Goal: Feedback & Contribution: Contribute content

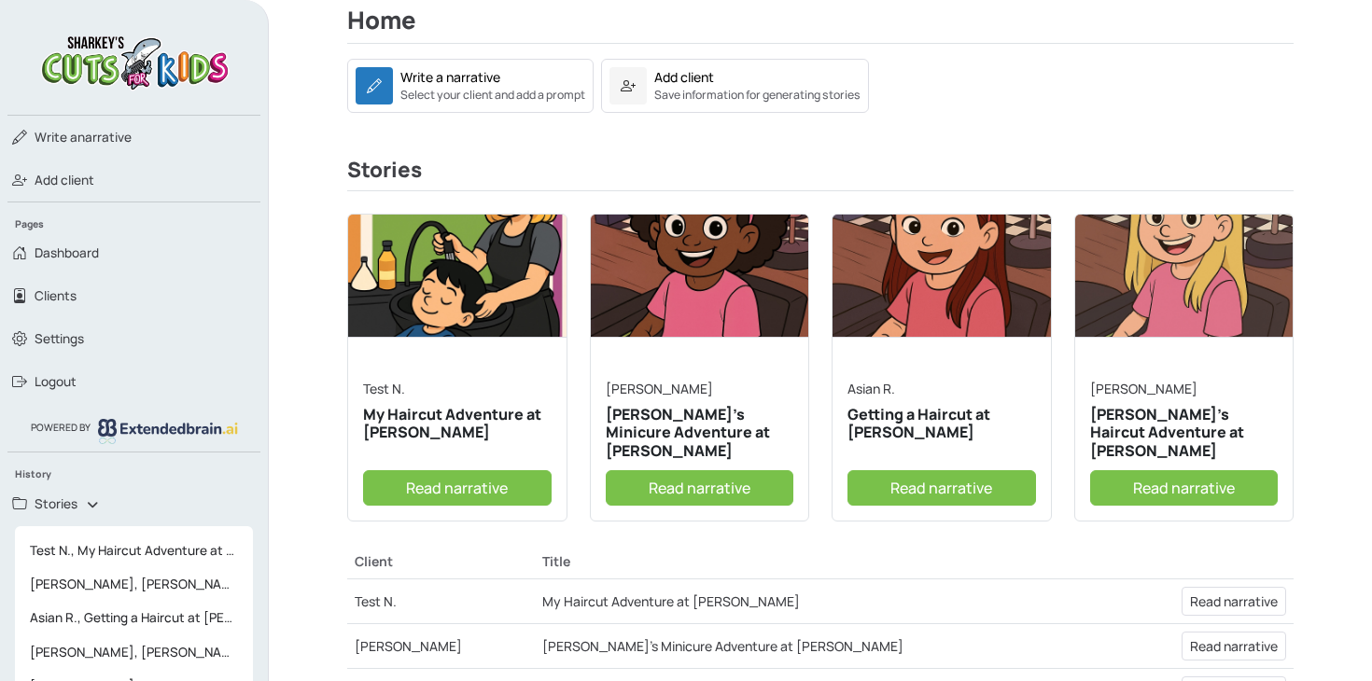
scroll to position [308, 0]
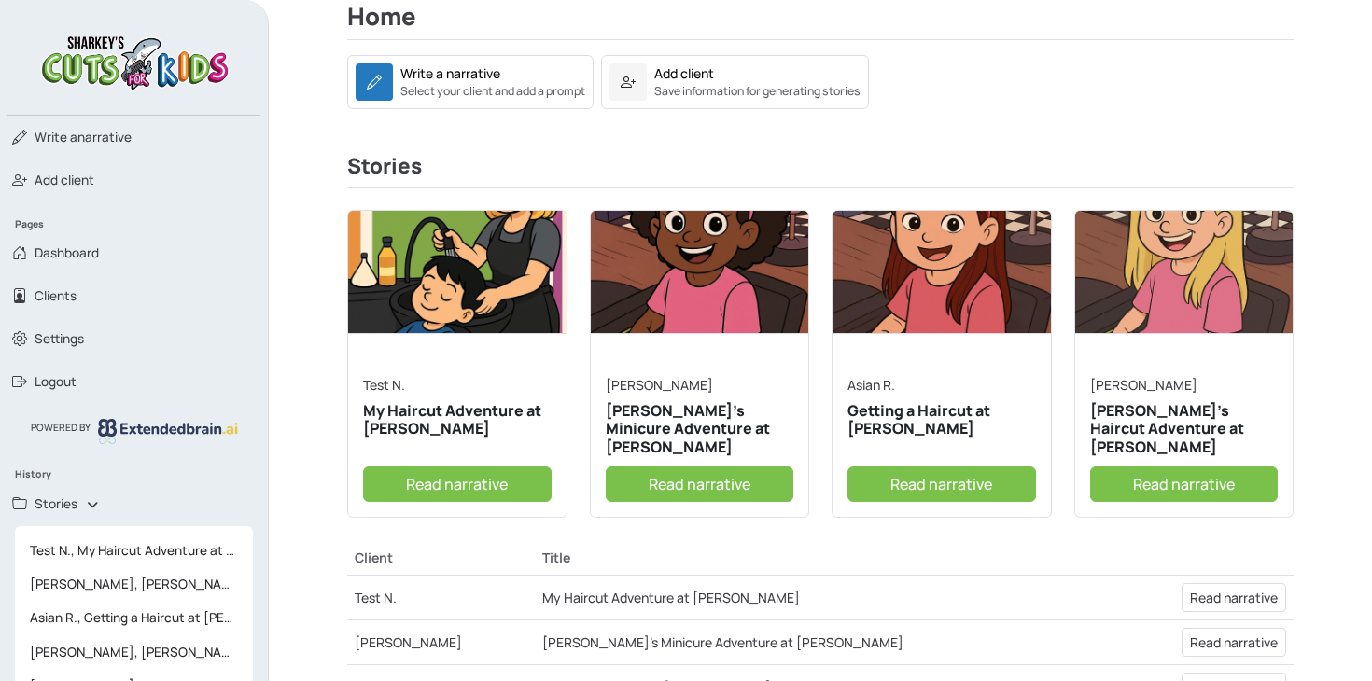
click at [431, 478] on link "Read narrative" at bounding box center [457, 484] width 189 height 35
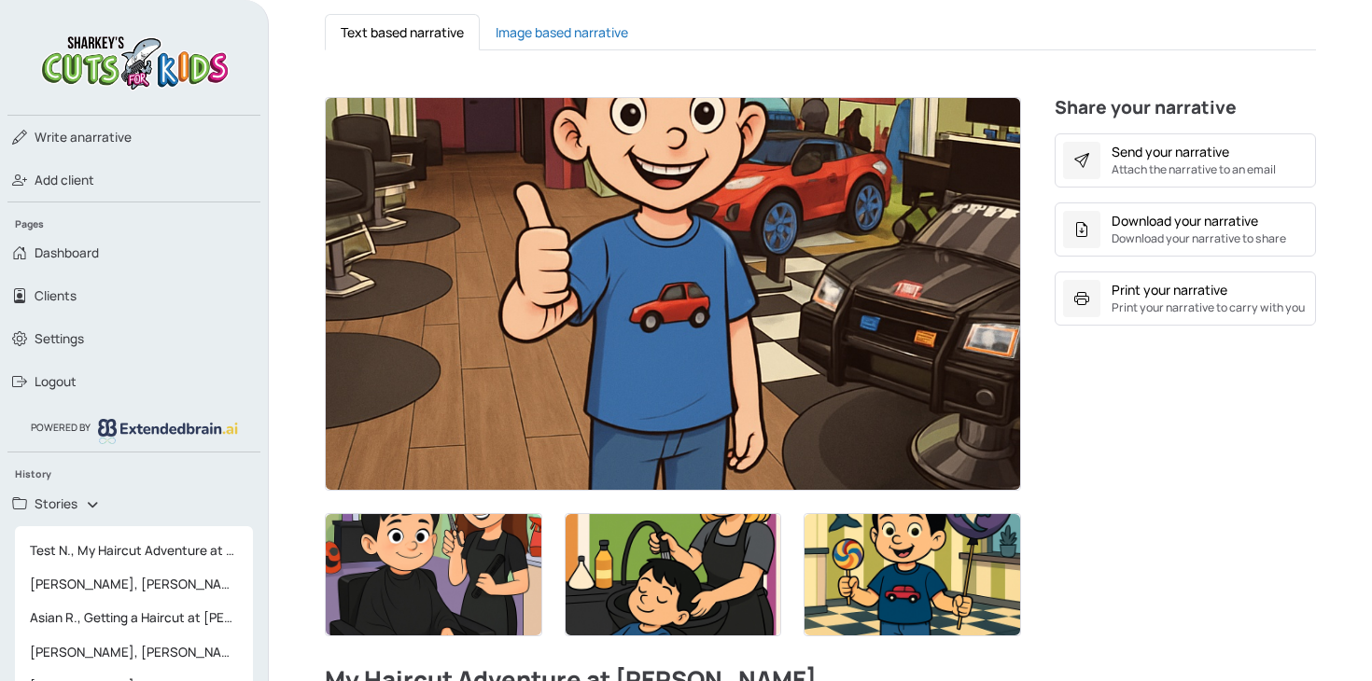
scroll to position [517, 0]
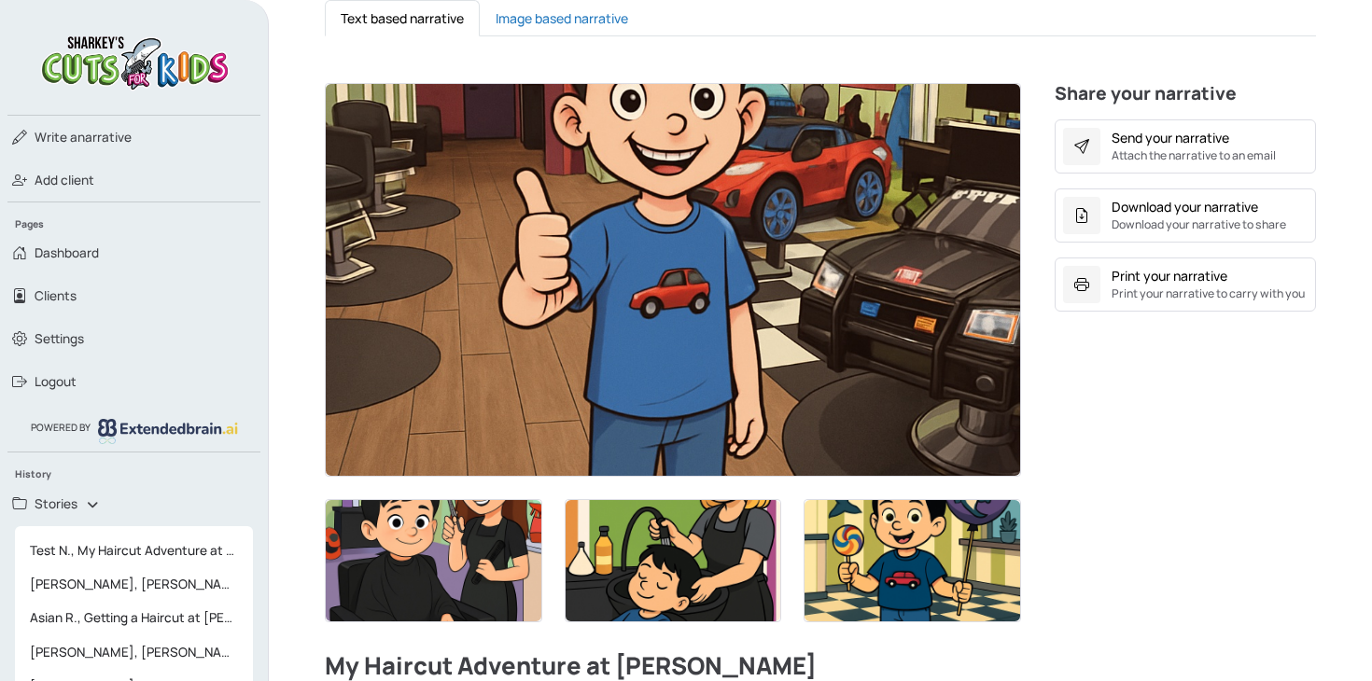
click at [666, 307] on img at bounding box center [673, 280] width 694 height 392
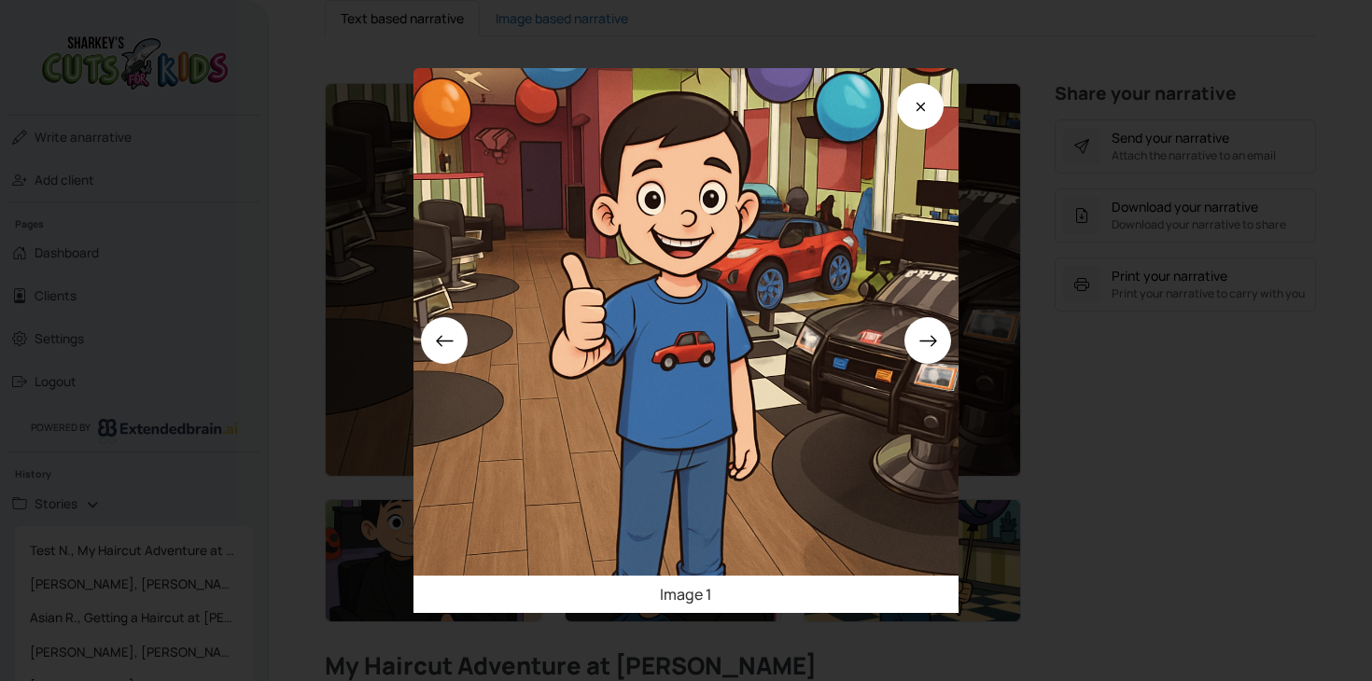
click at [252, 381] on div "Image 1" at bounding box center [686, 340] width 1372 height 681
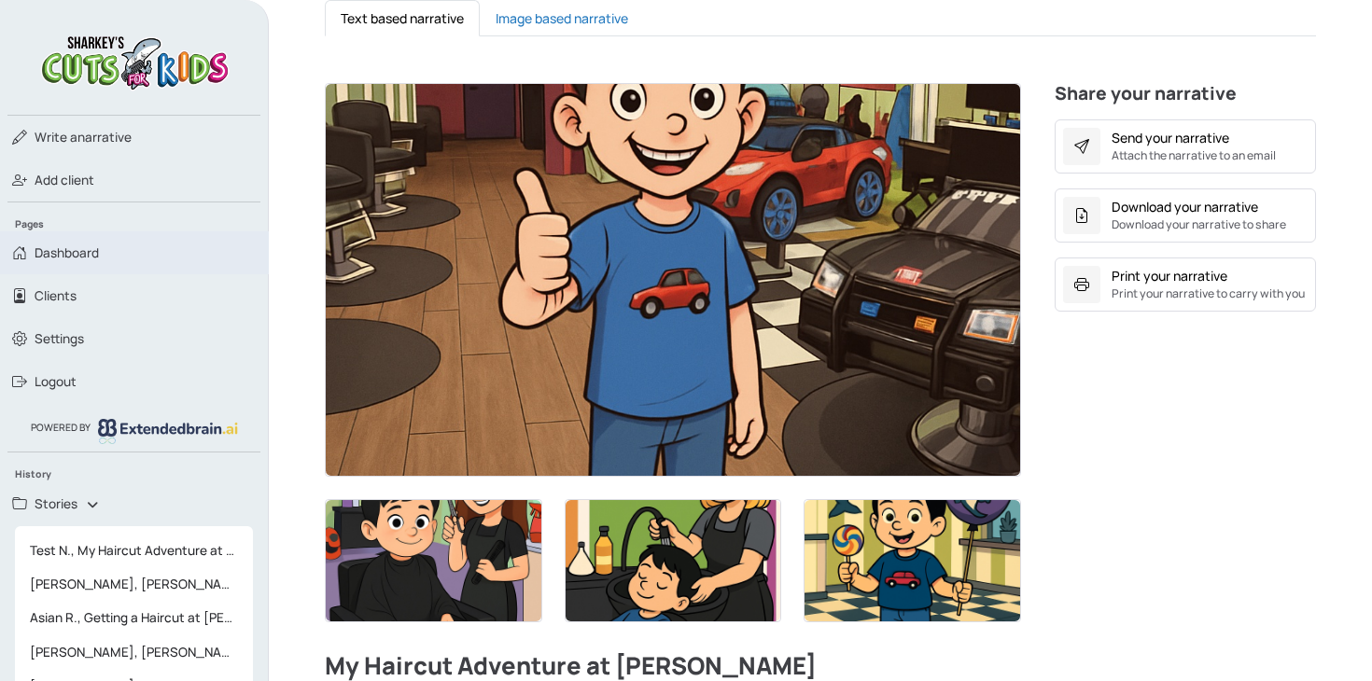
click at [87, 248] on span "Dashboard" at bounding box center [67, 253] width 64 height 19
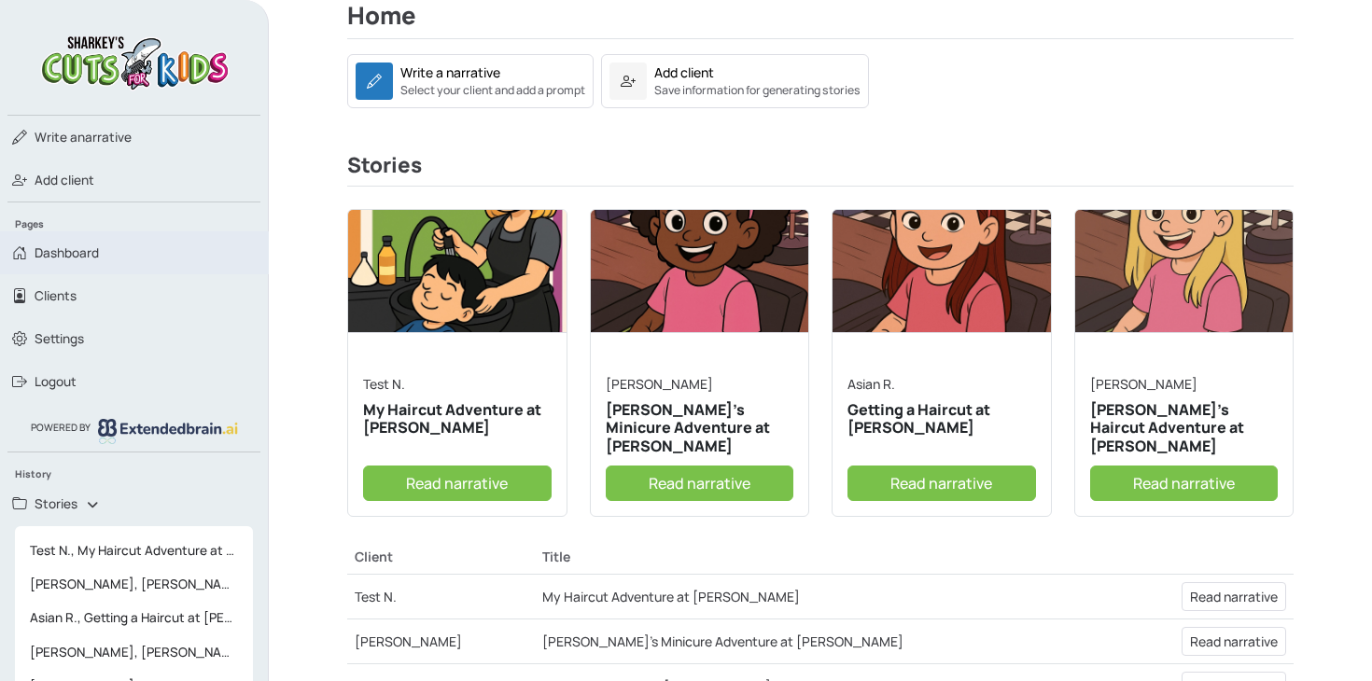
scroll to position [311, 0]
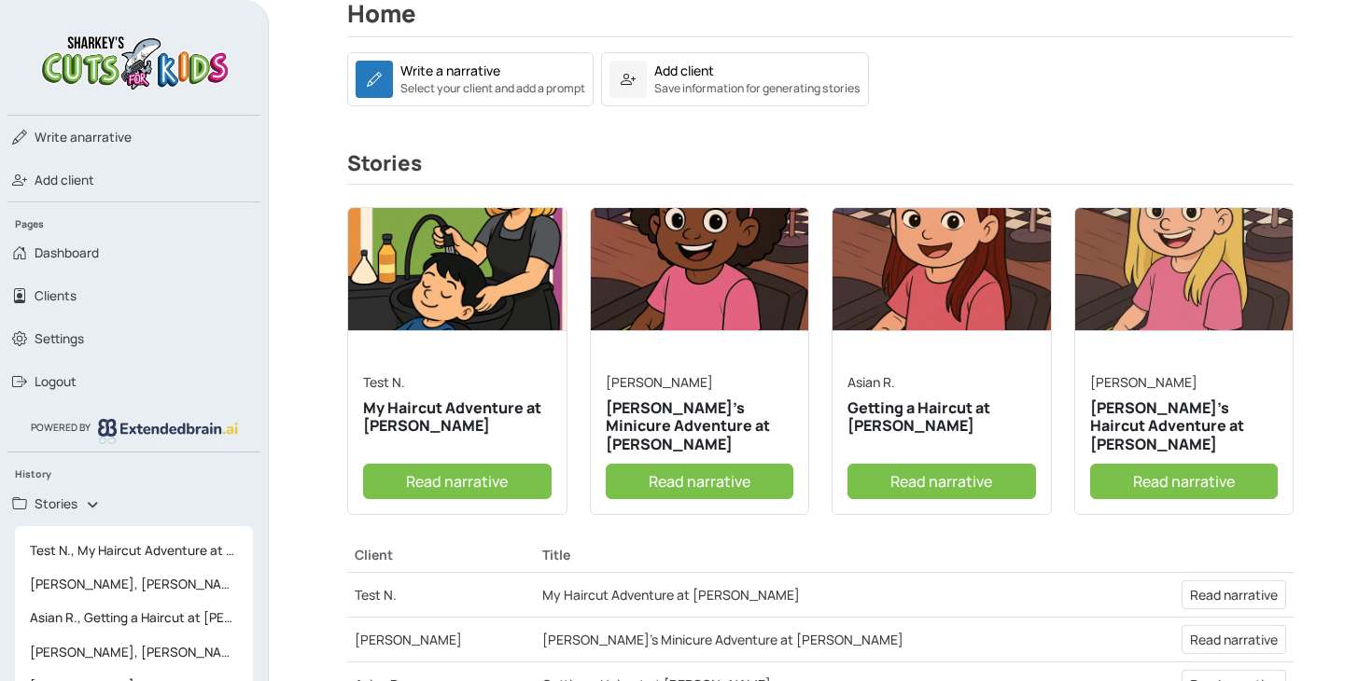
click at [436, 484] on link "Read narrative" at bounding box center [457, 481] width 189 height 35
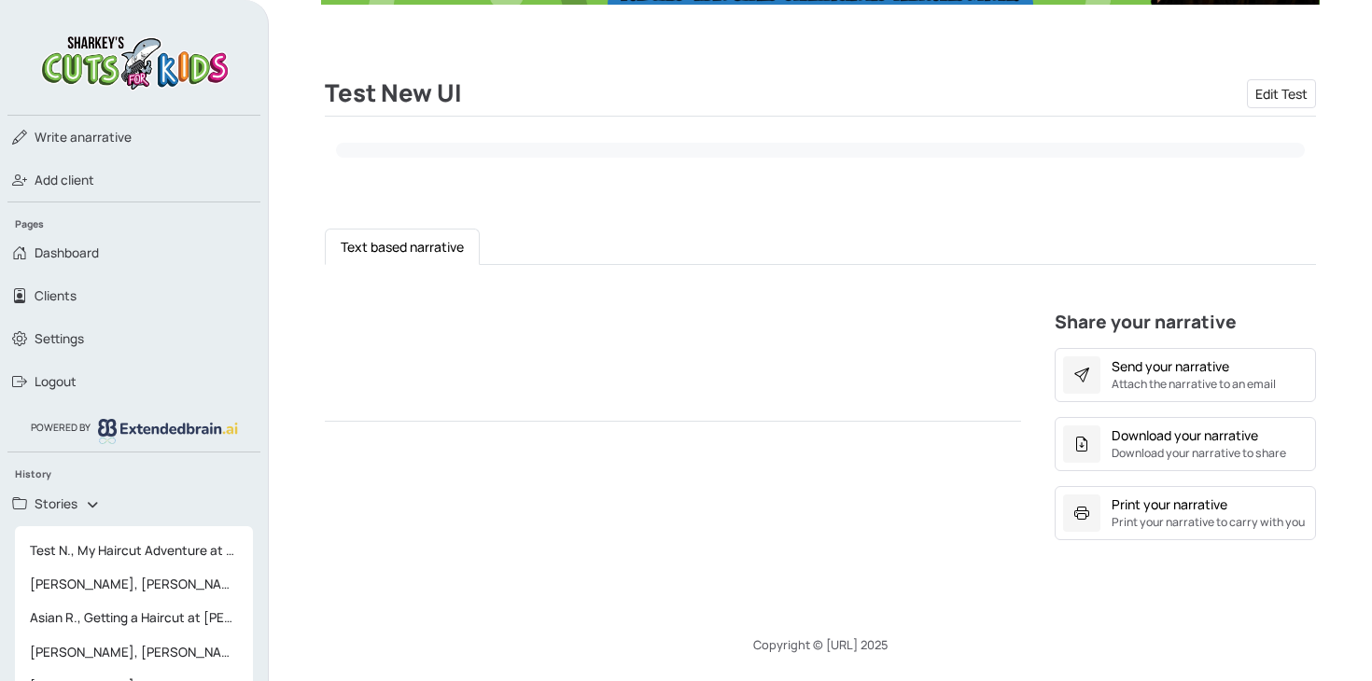
scroll to position [311, 0]
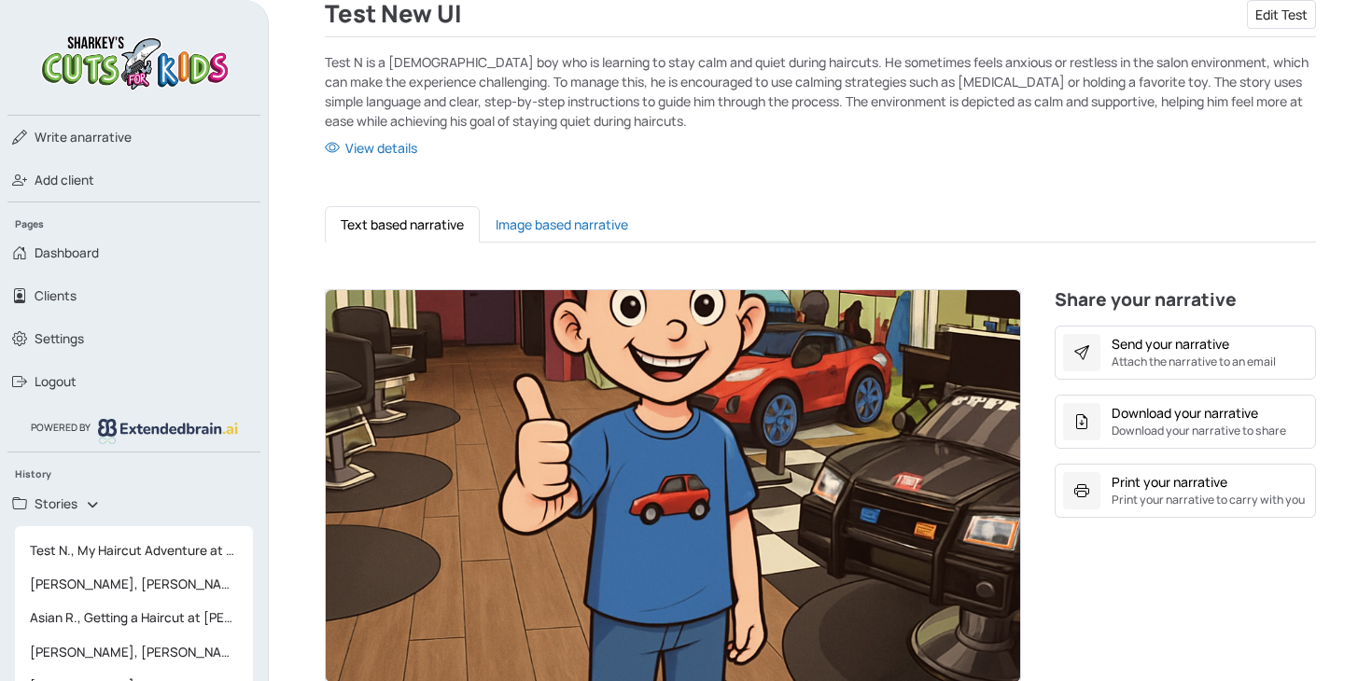
click at [693, 404] on img at bounding box center [673, 486] width 694 height 392
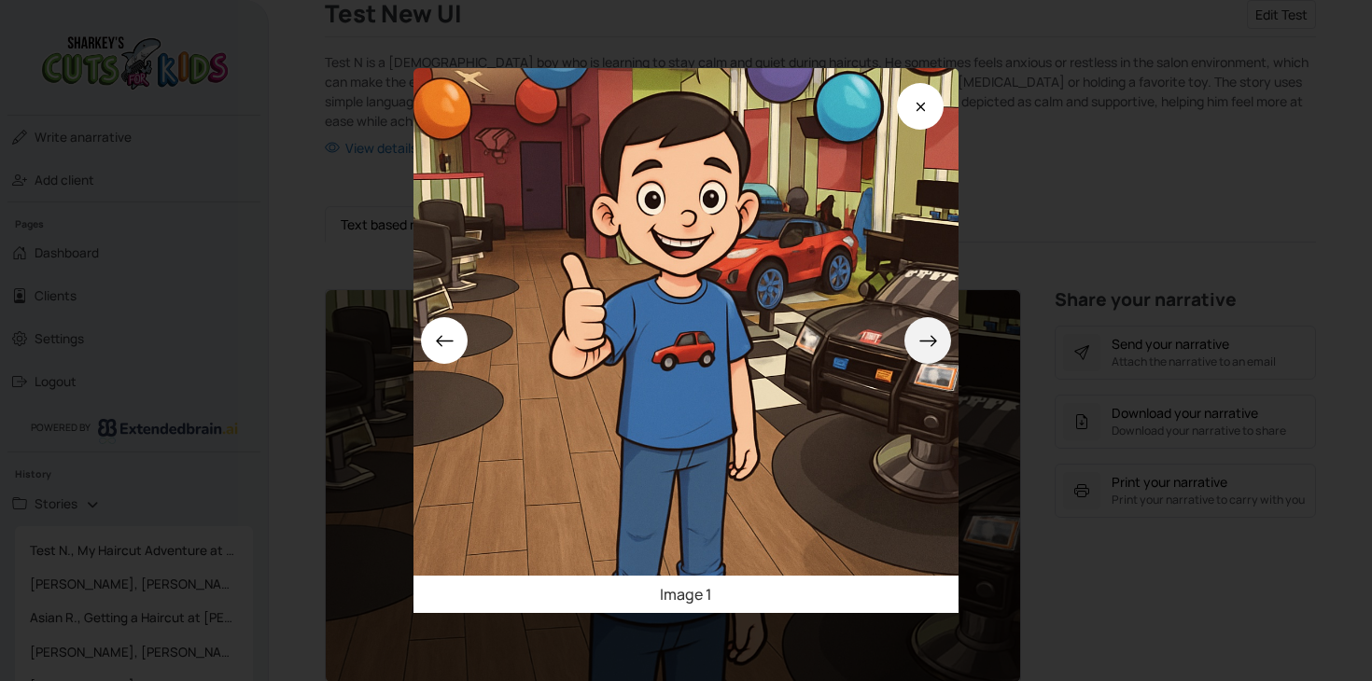
click at [933, 342] on icon at bounding box center [927, 341] width 17 height 11
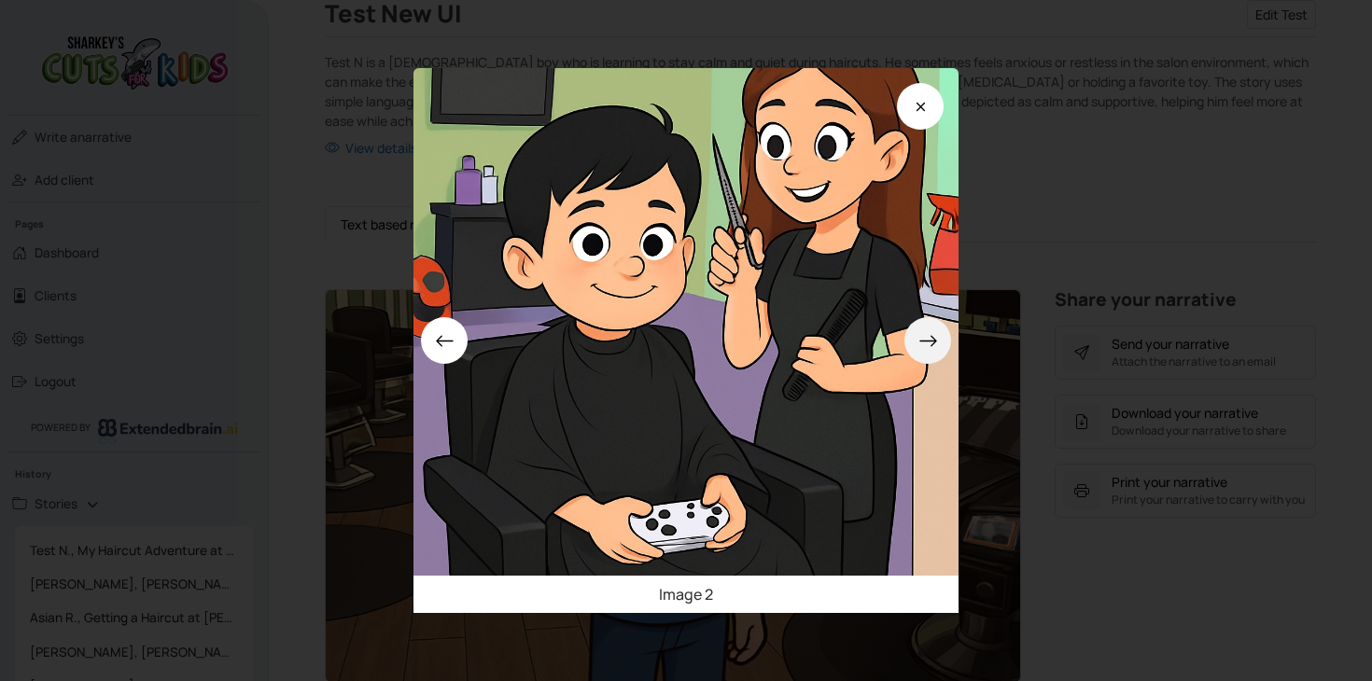
click at [933, 342] on icon at bounding box center [927, 341] width 17 height 11
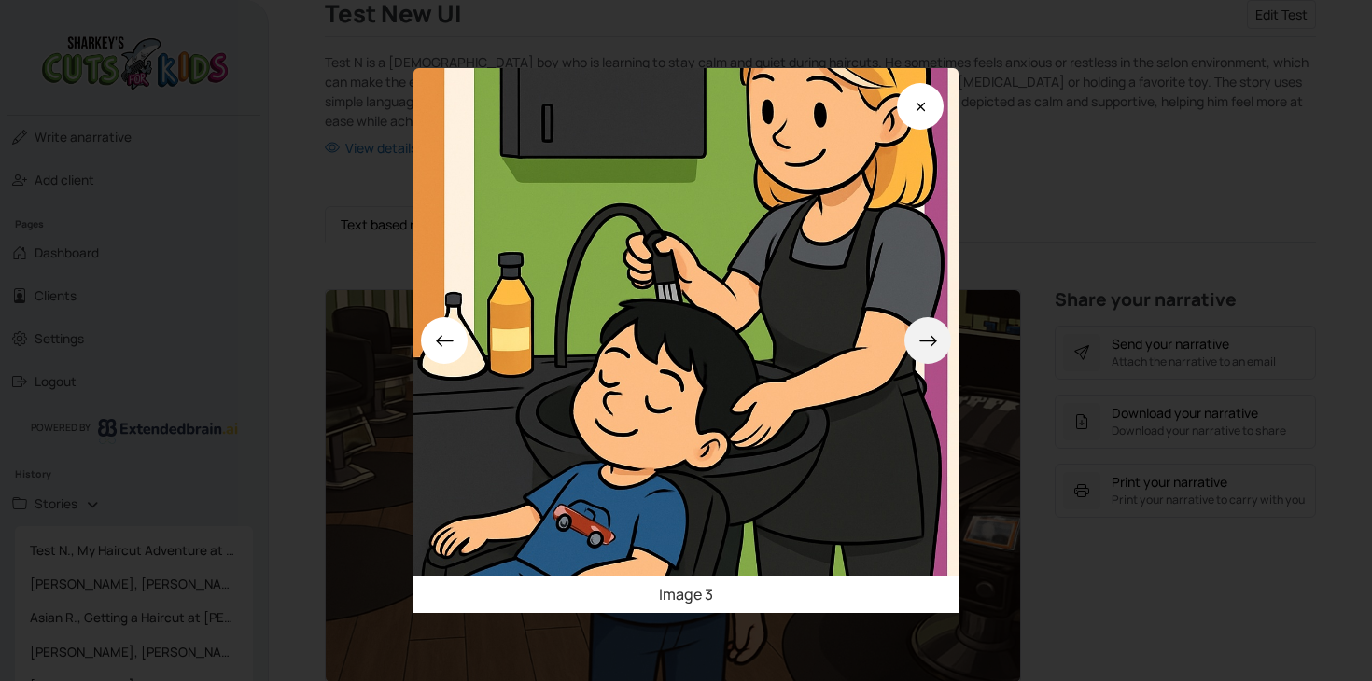
click at [933, 337] on icon at bounding box center [928, 341] width 20 height 20
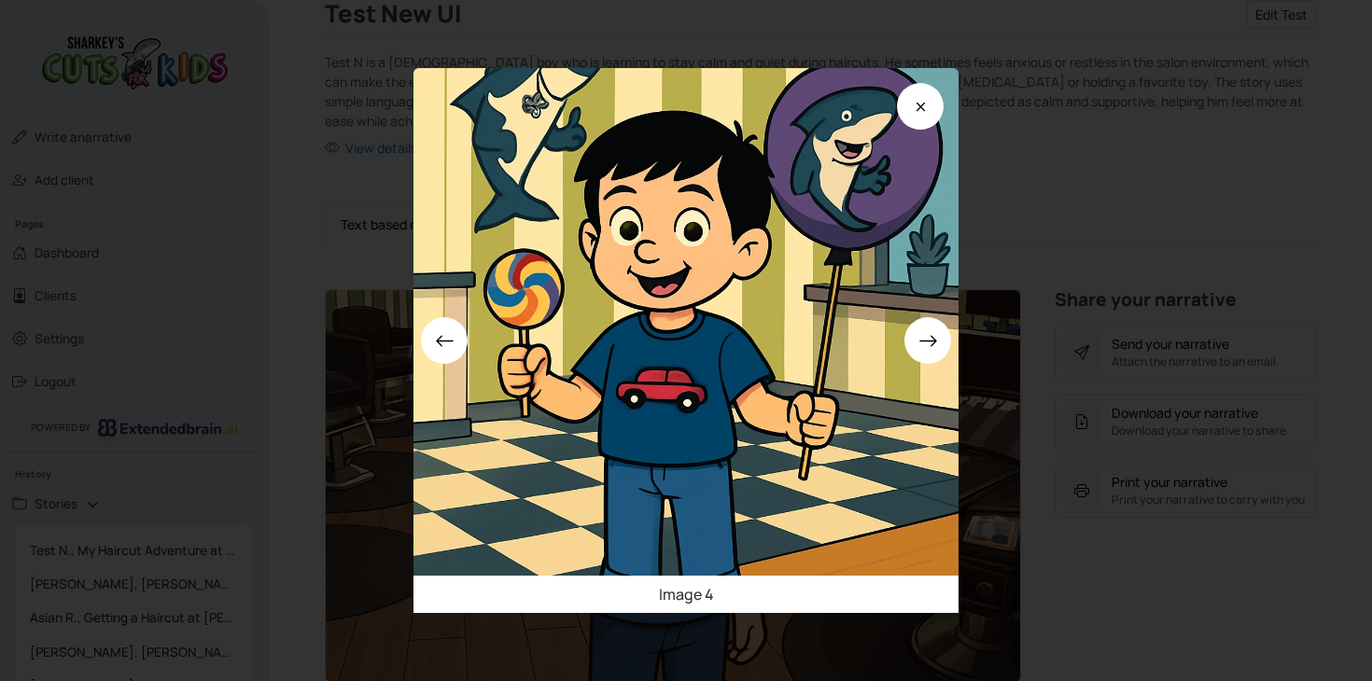
click at [1069, 379] on div "Image 4" at bounding box center [686, 340] width 1372 height 681
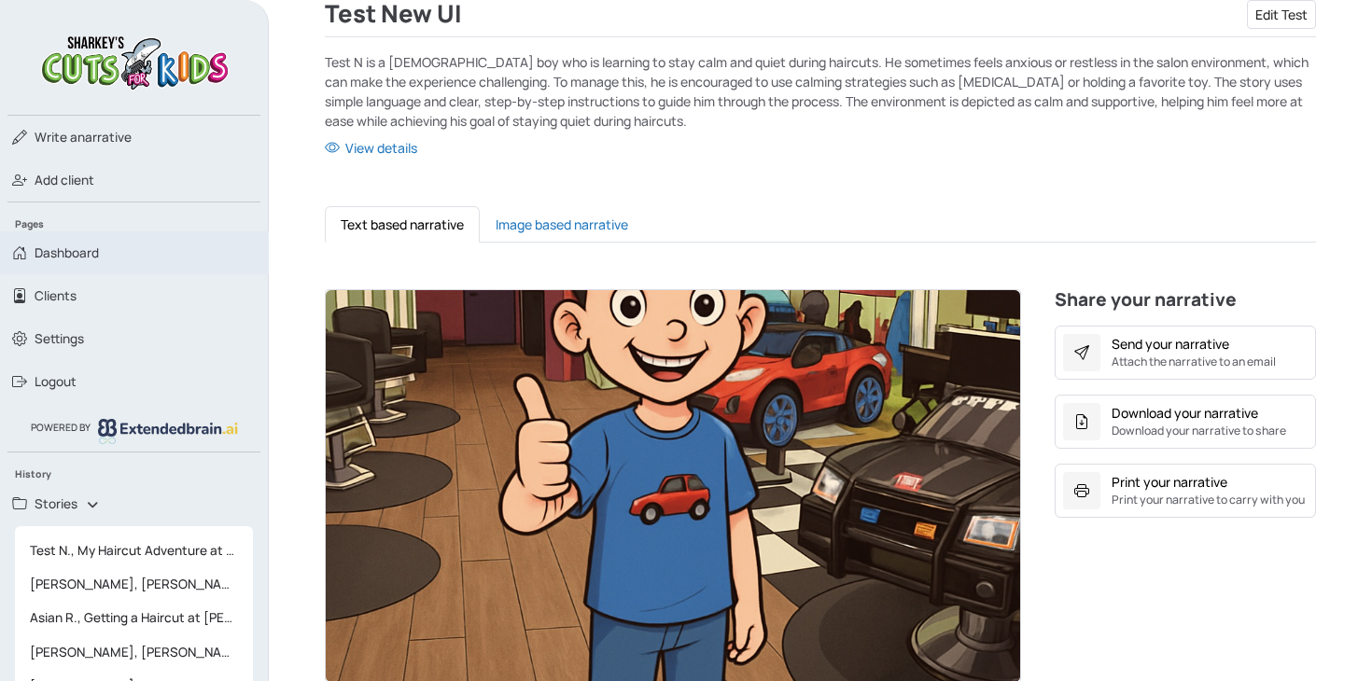
click at [49, 244] on span "Dashboard" at bounding box center [67, 253] width 64 height 19
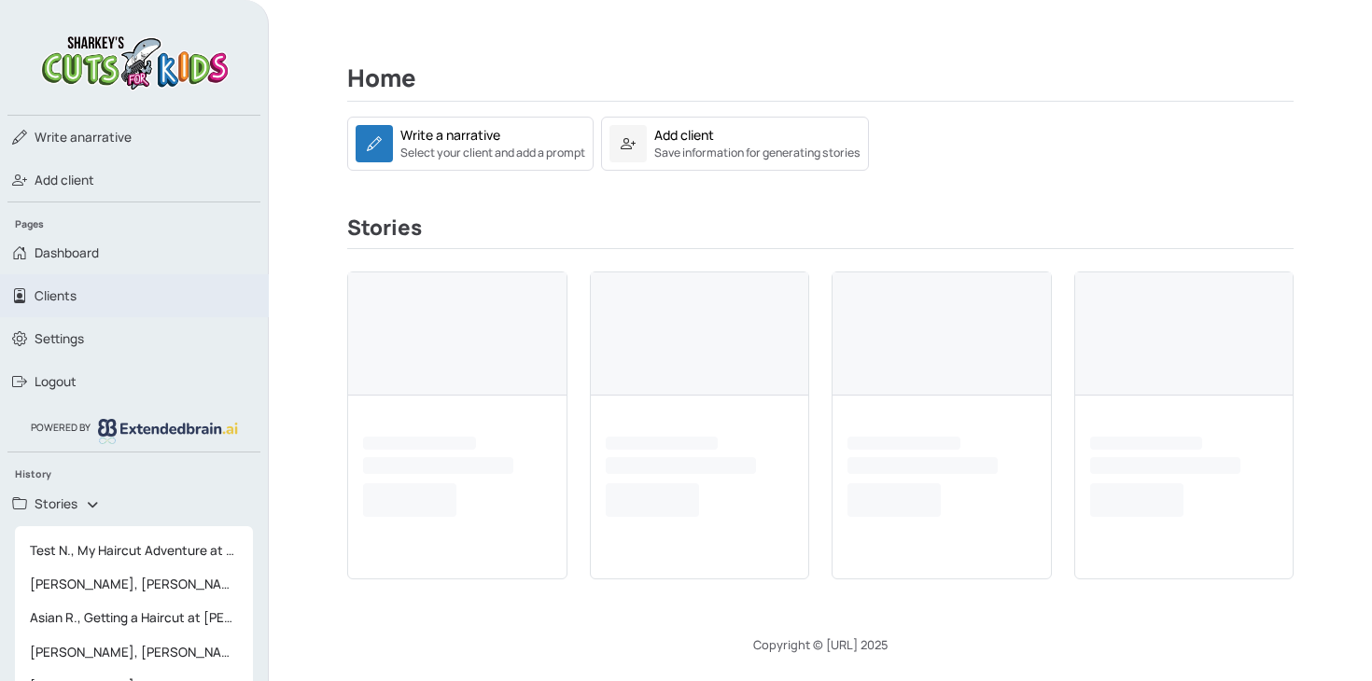
scroll to position [311, 0]
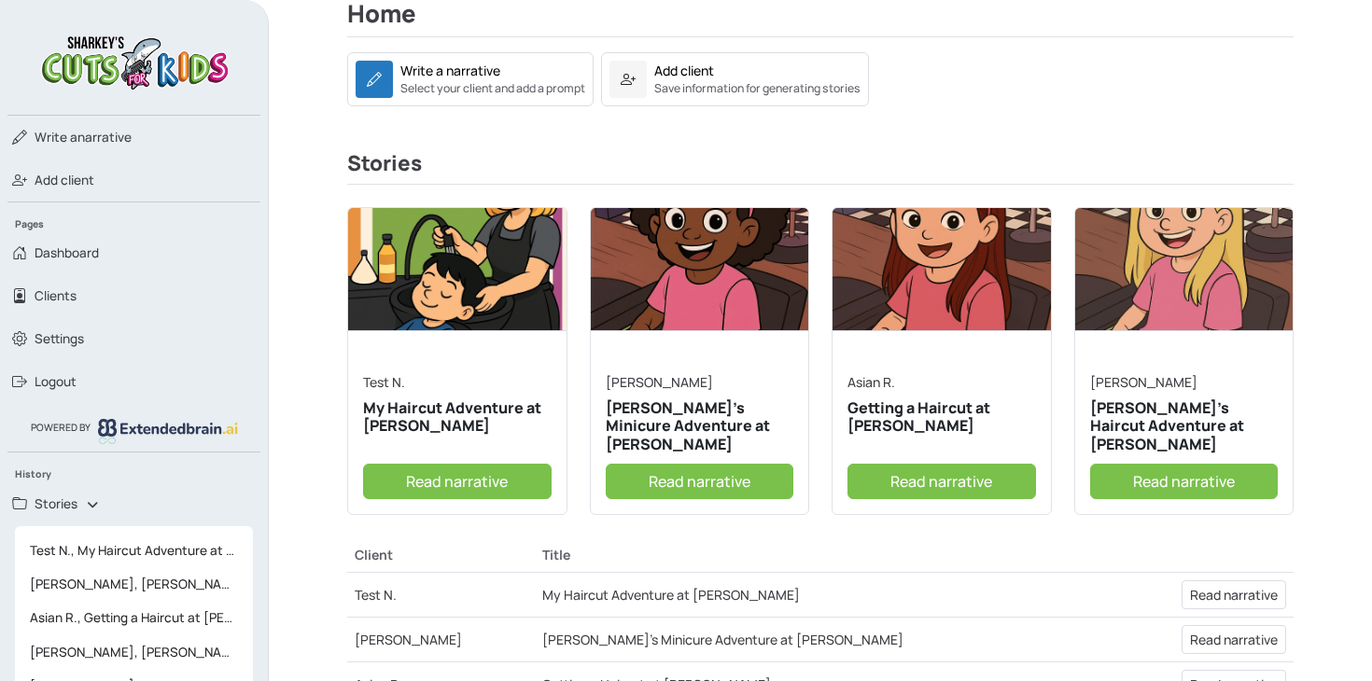
click at [878, 473] on link "Read narrative" at bounding box center [941, 481] width 189 height 35
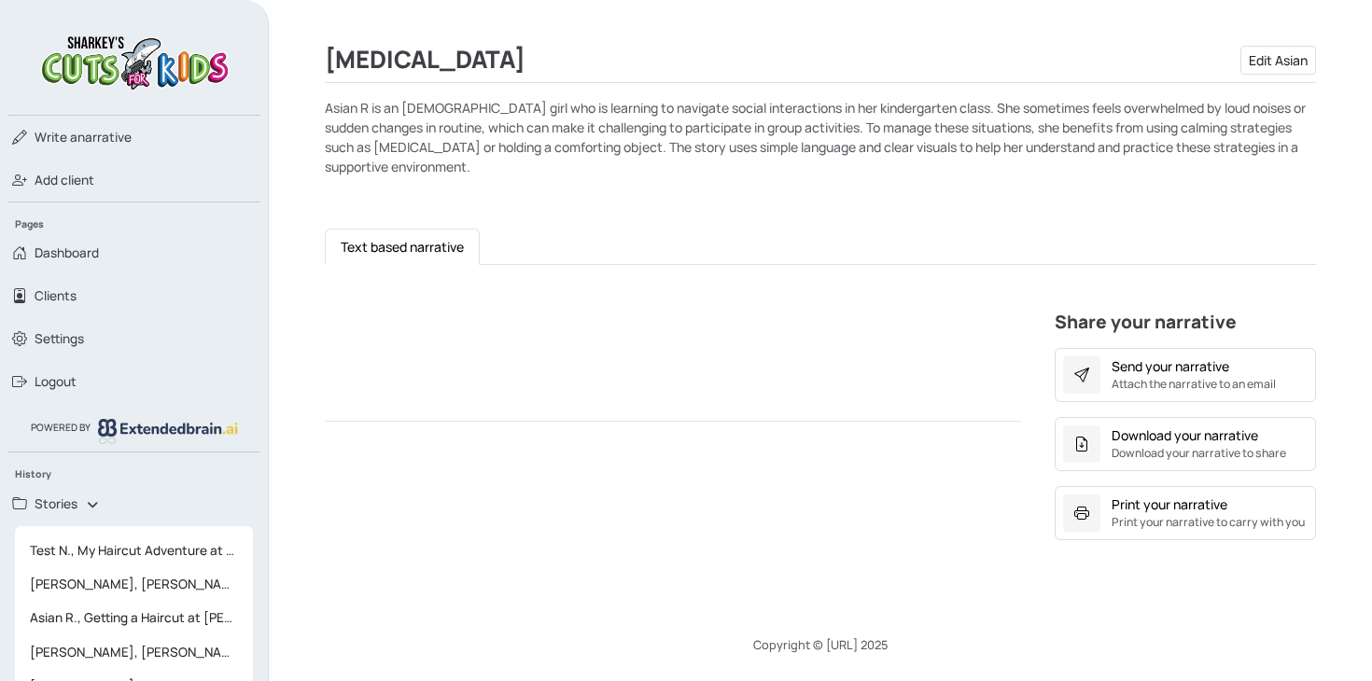
scroll to position [311, 0]
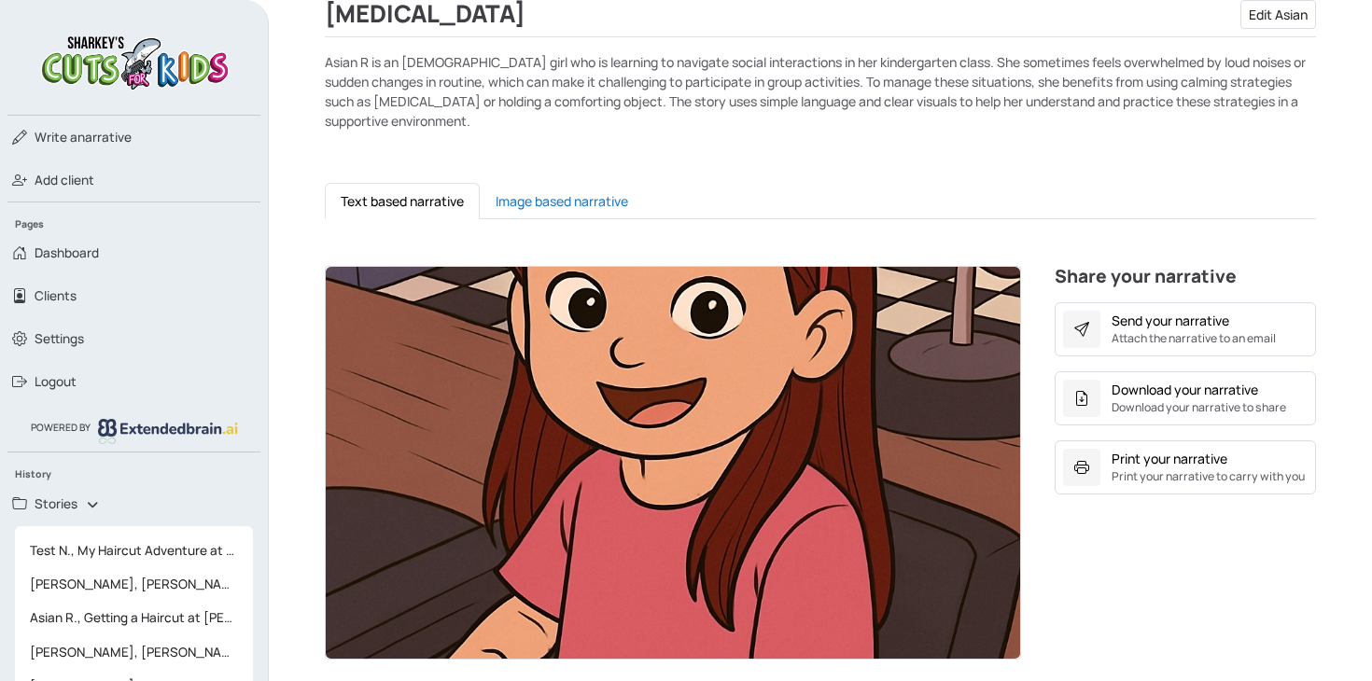
click at [596, 348] on img at bounding box center [673, 463] width 694 height 392
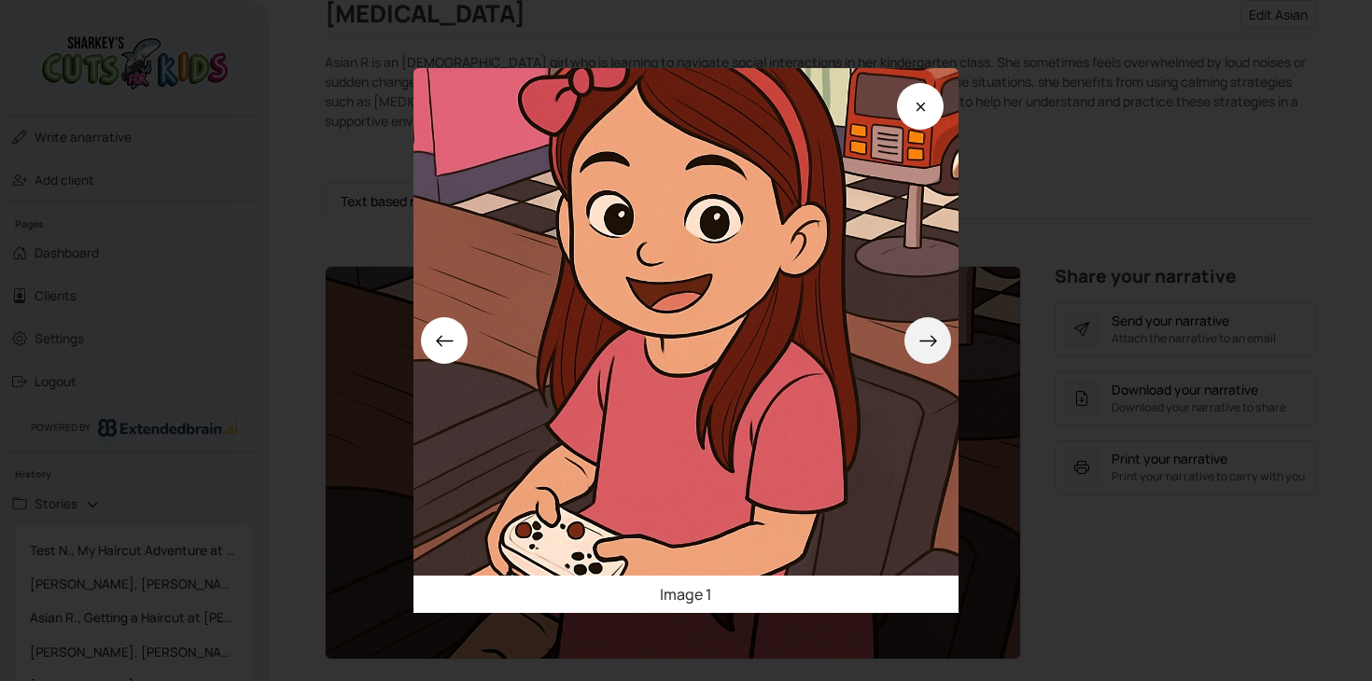
click at [935, 335] on icon at bounding box center [928, 341] width 20 height 20
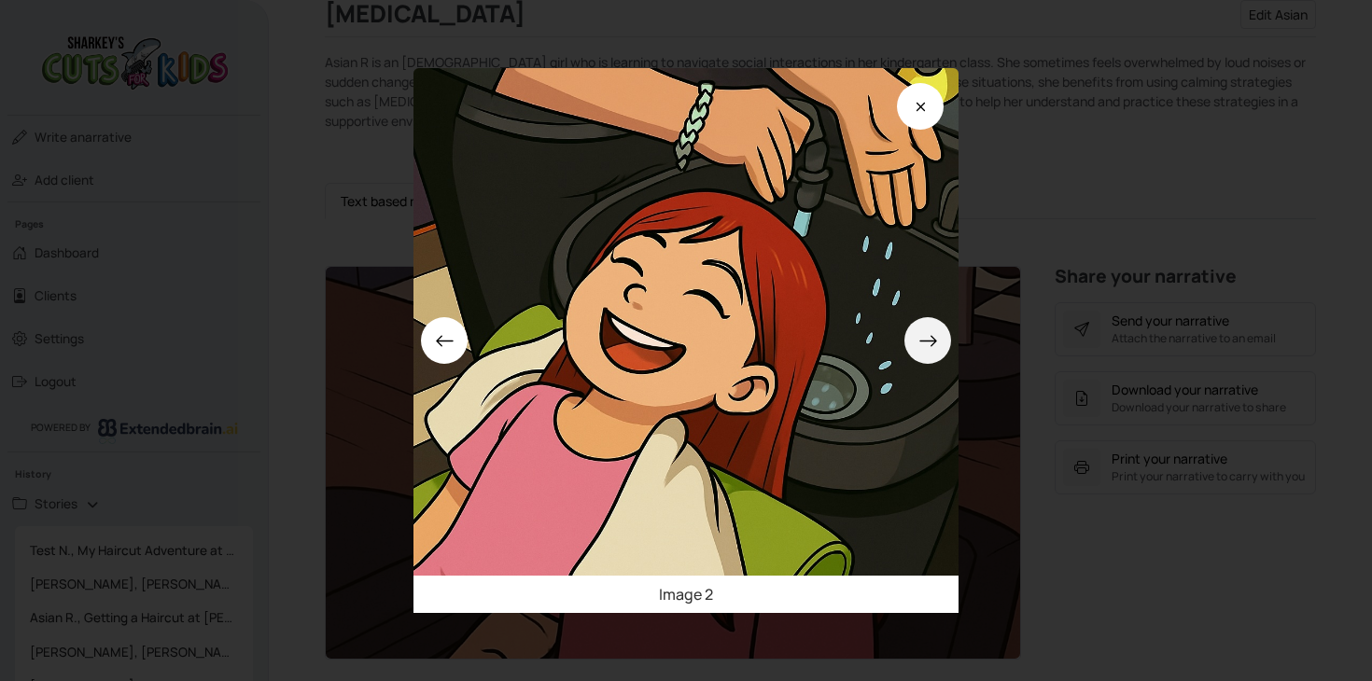
click at [935, 335] on icon at bounding box center [928, 341] width 20 height 20
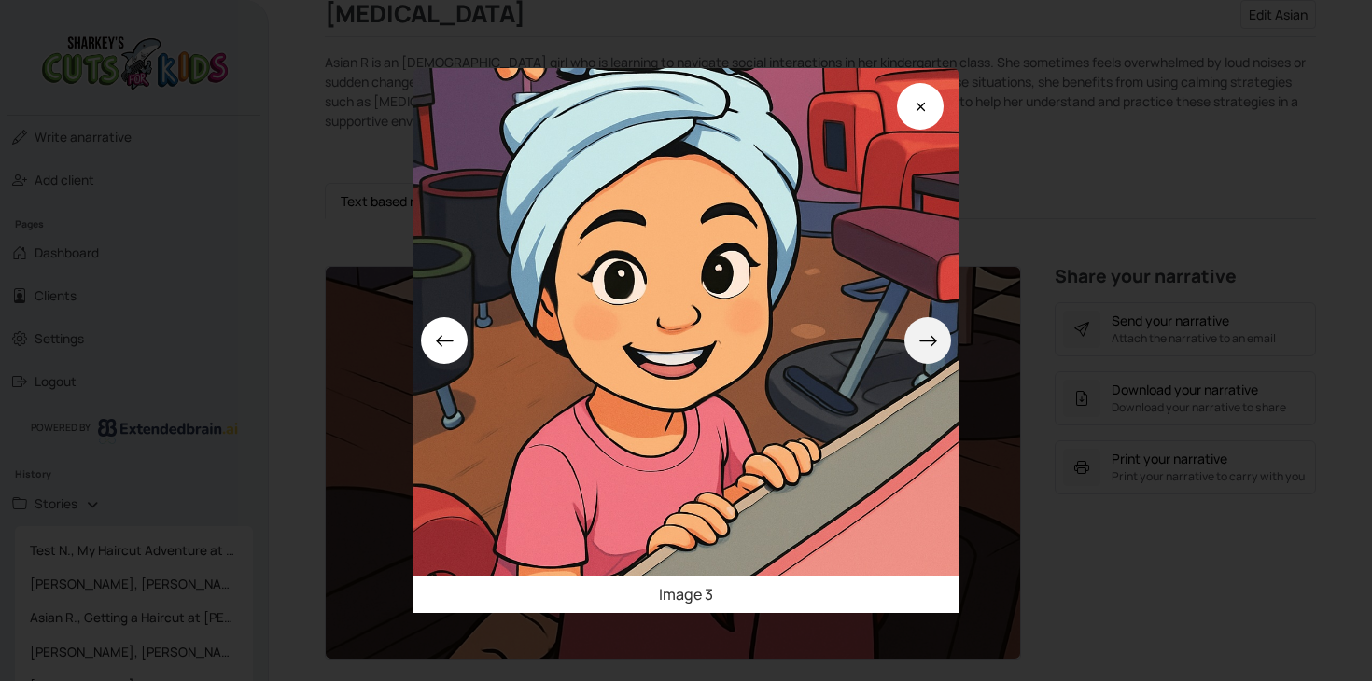
click at [935, 335] on icon at bounding box center [928, 341] width 20 height 20
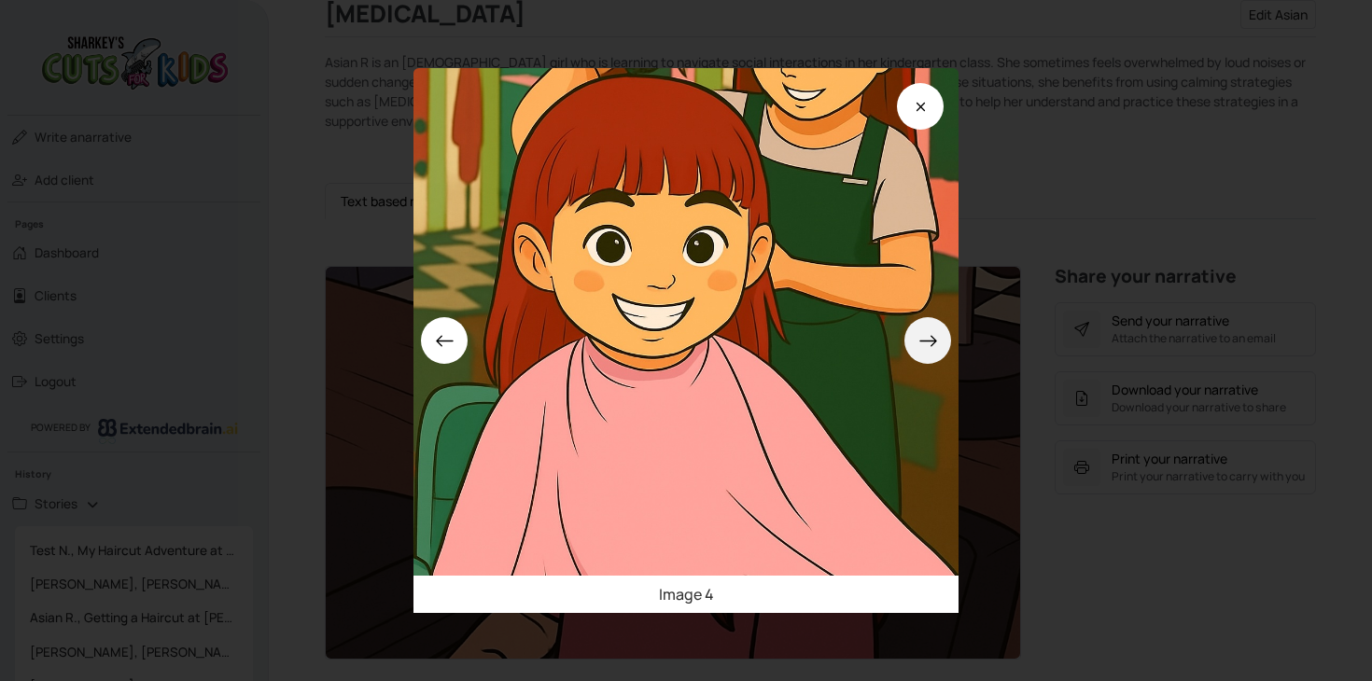
click at [935, 335] on icon at bounding box center [928, 341] width 20 height 20
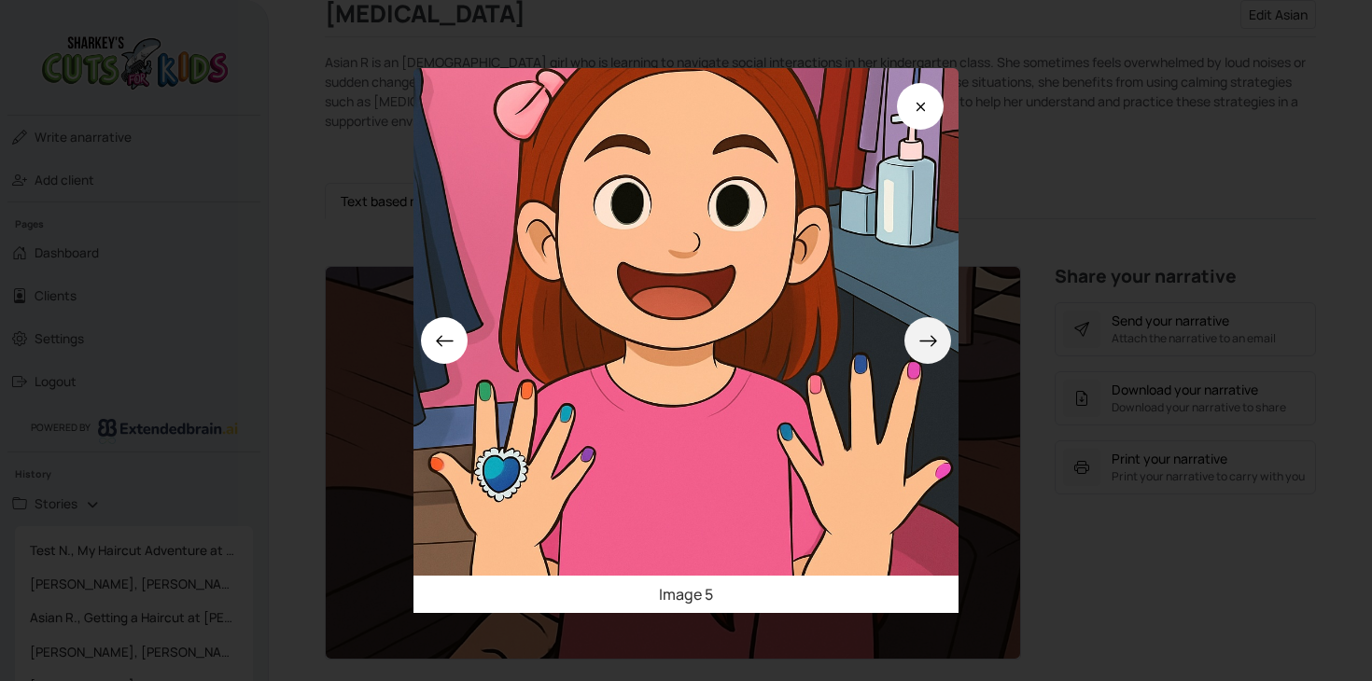
click at [935, 335] on icon at bounding box center [928, 341] width 20 height 20
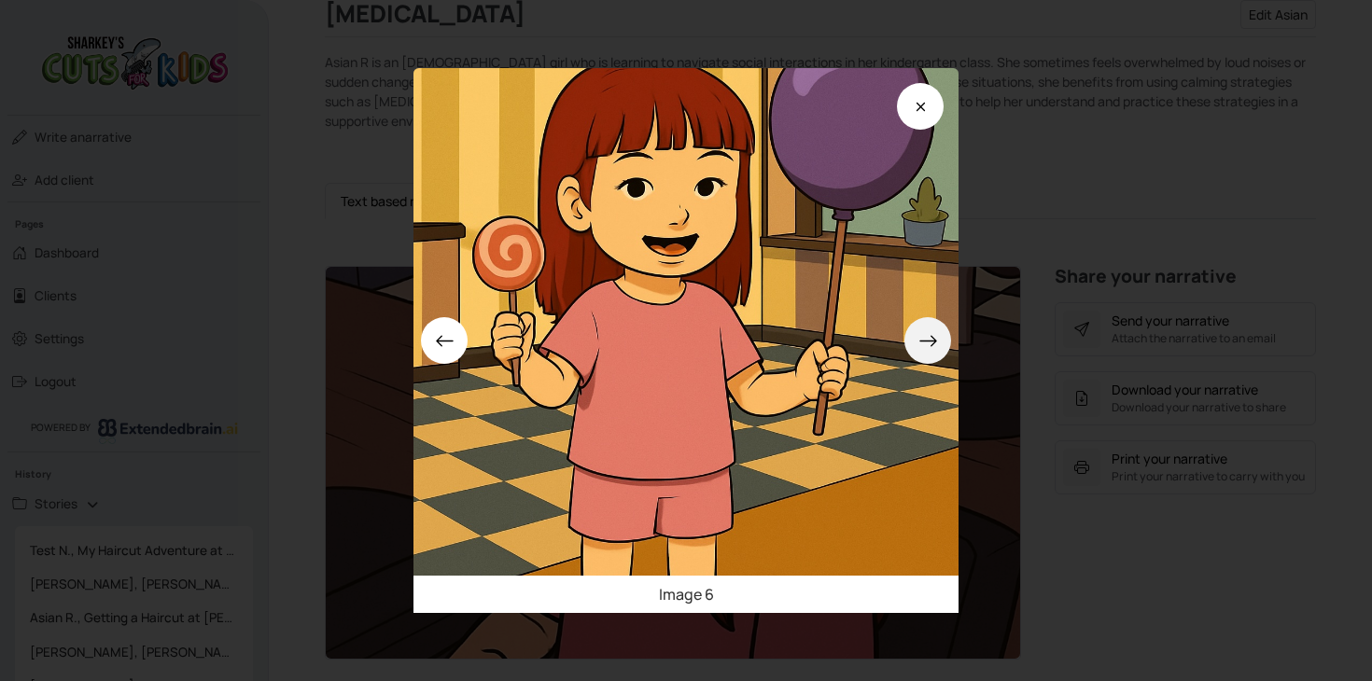
click at [935, 335] on icon at bounding box center [928, 341] width 20 height 20
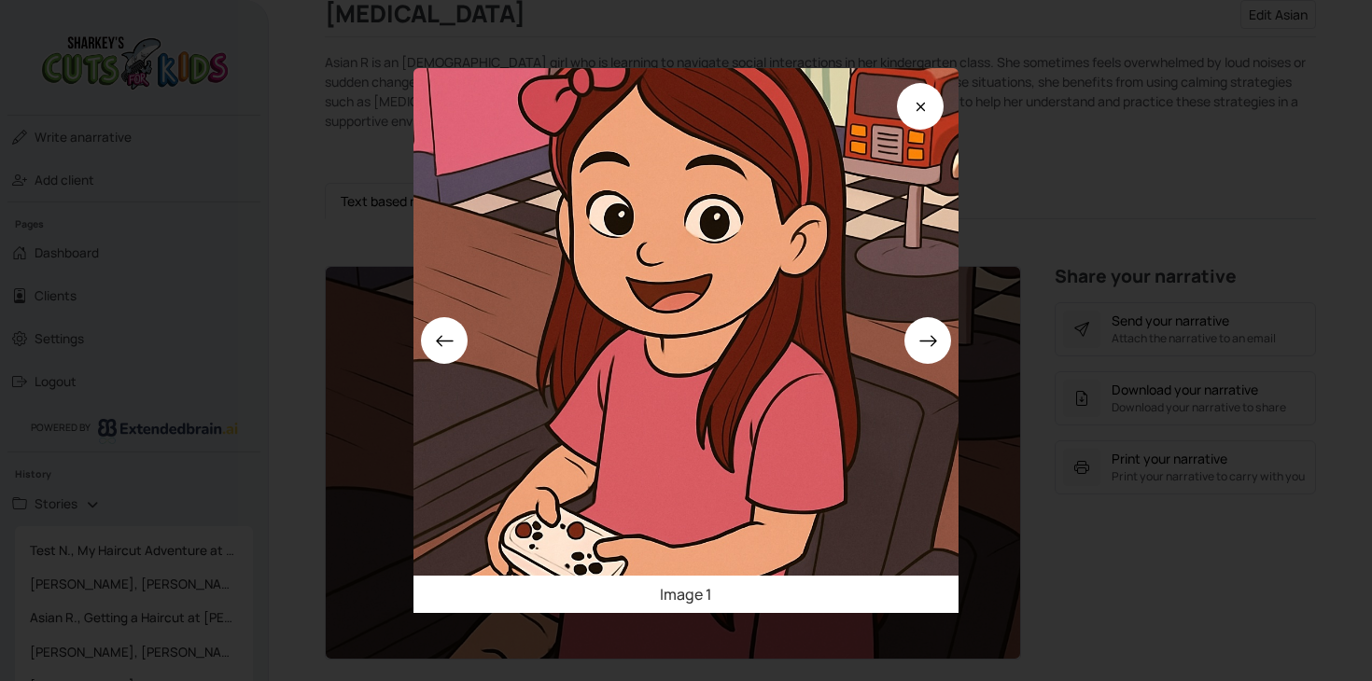
click at [1059, 214] on div "Image 1" at bounding box center [686, 340] width 1372 height 681
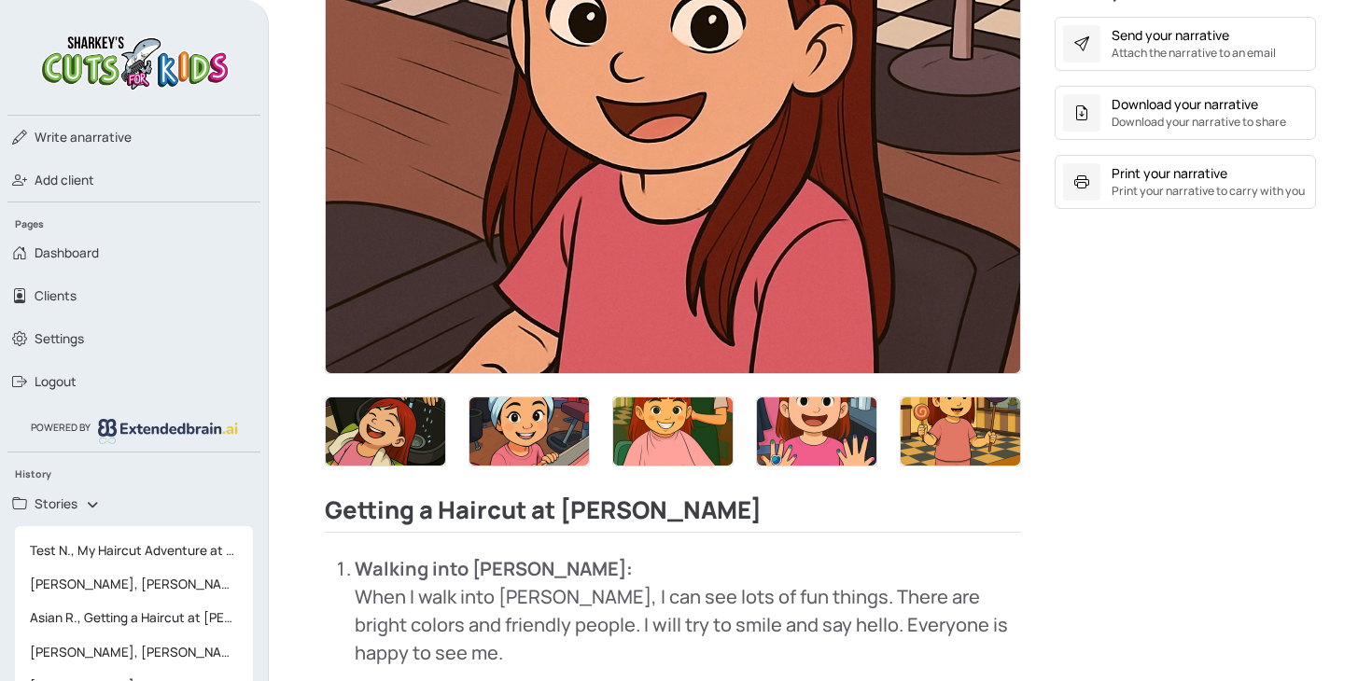
scroll to position [622, 0]
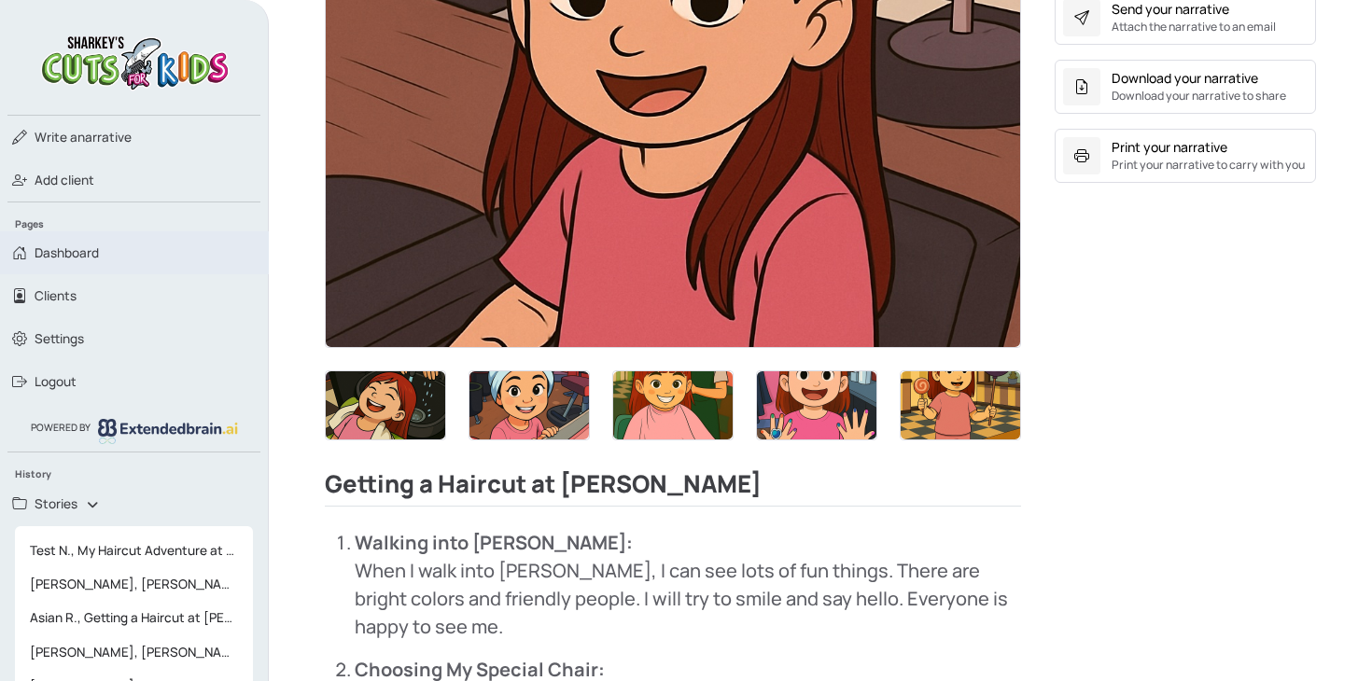
click at [93, 253] on span "Dashboard" at bounding box center [67, 253] width 64 height 19
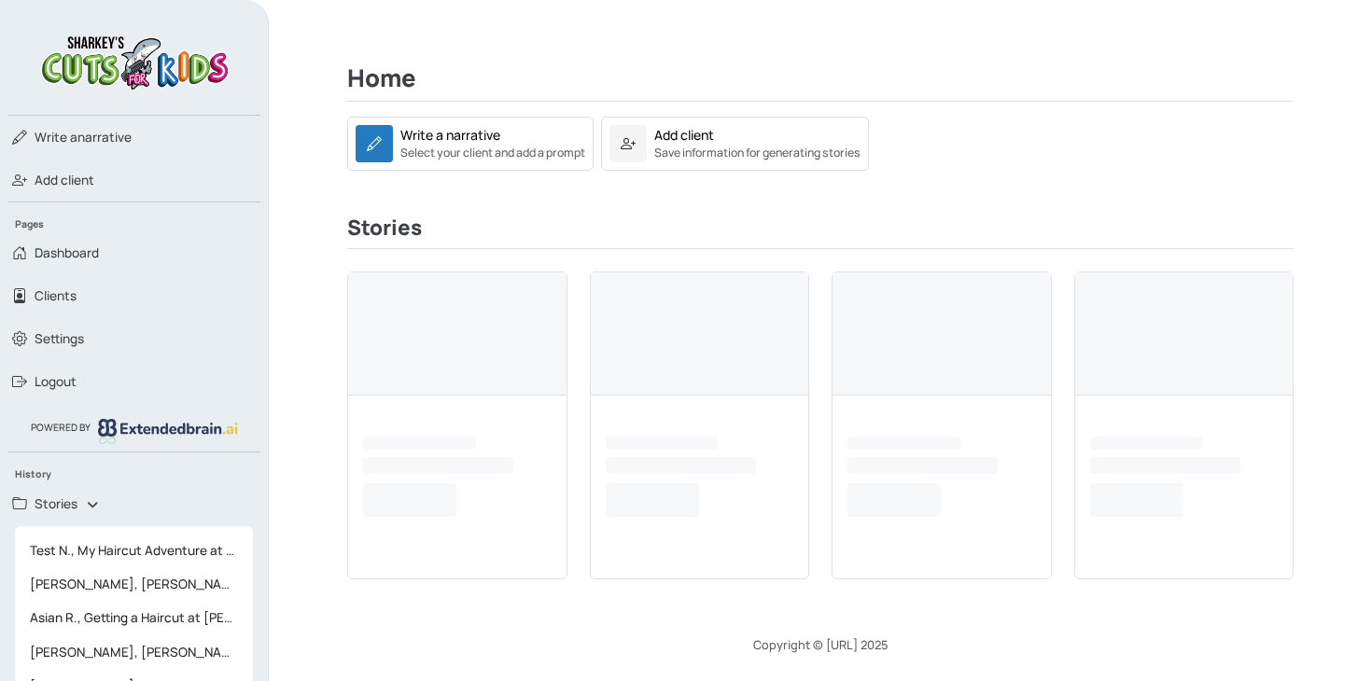
scroll to position [622, 0]
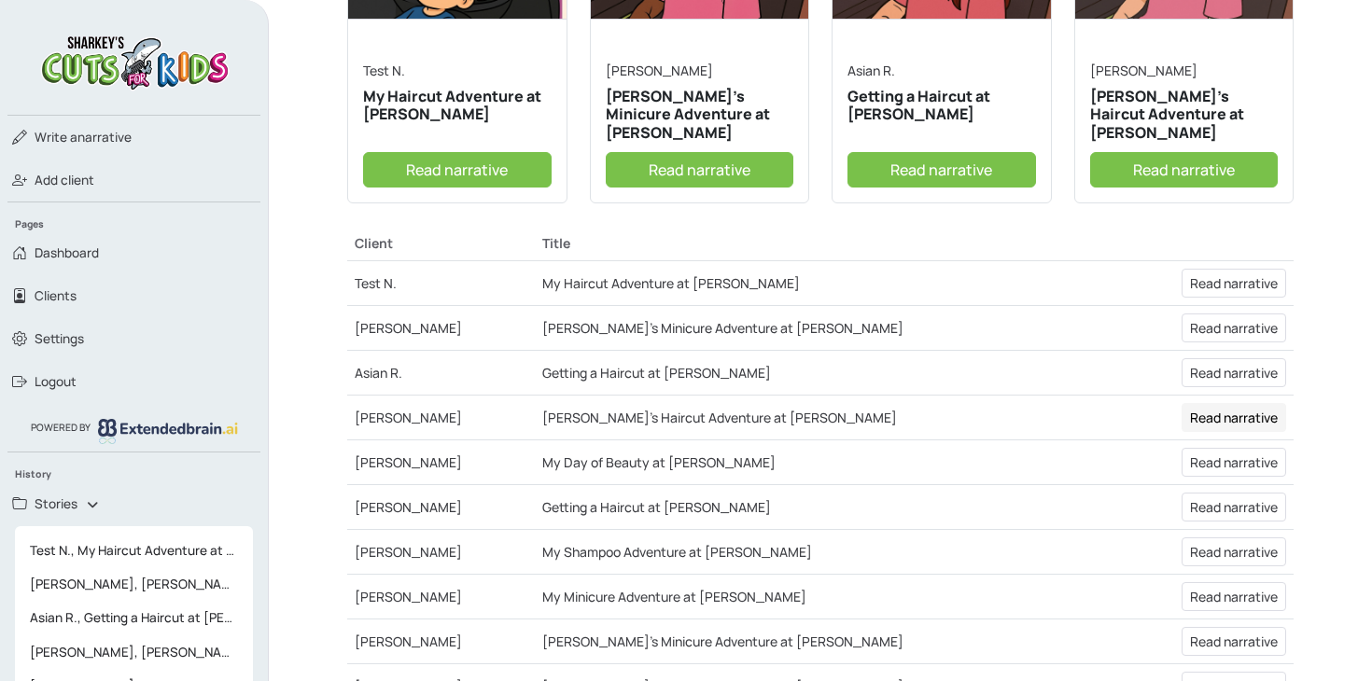
click at [1237, 410] on link "Read narrative" at bounding box center [1233, 417] width 105 height 29
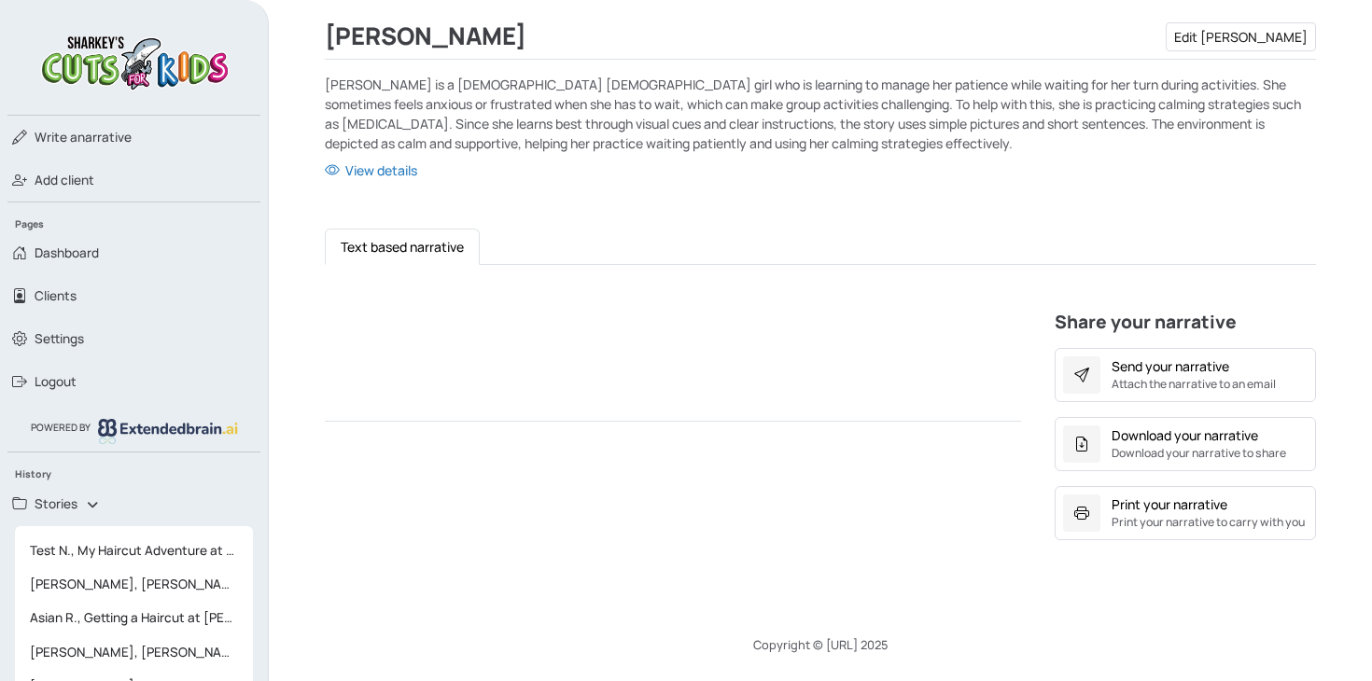
scroll to position [622, 0]
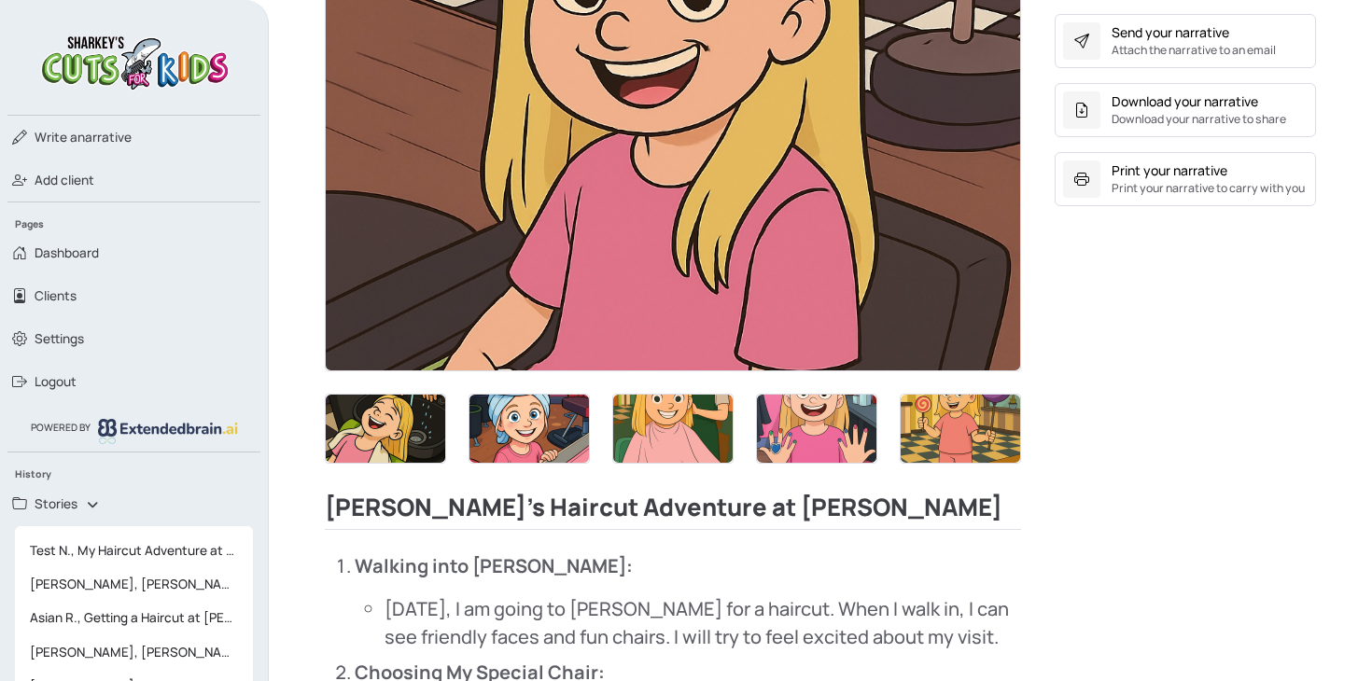
click at [716, 238] on img at bounding box center [673, 175] width 694 height 392
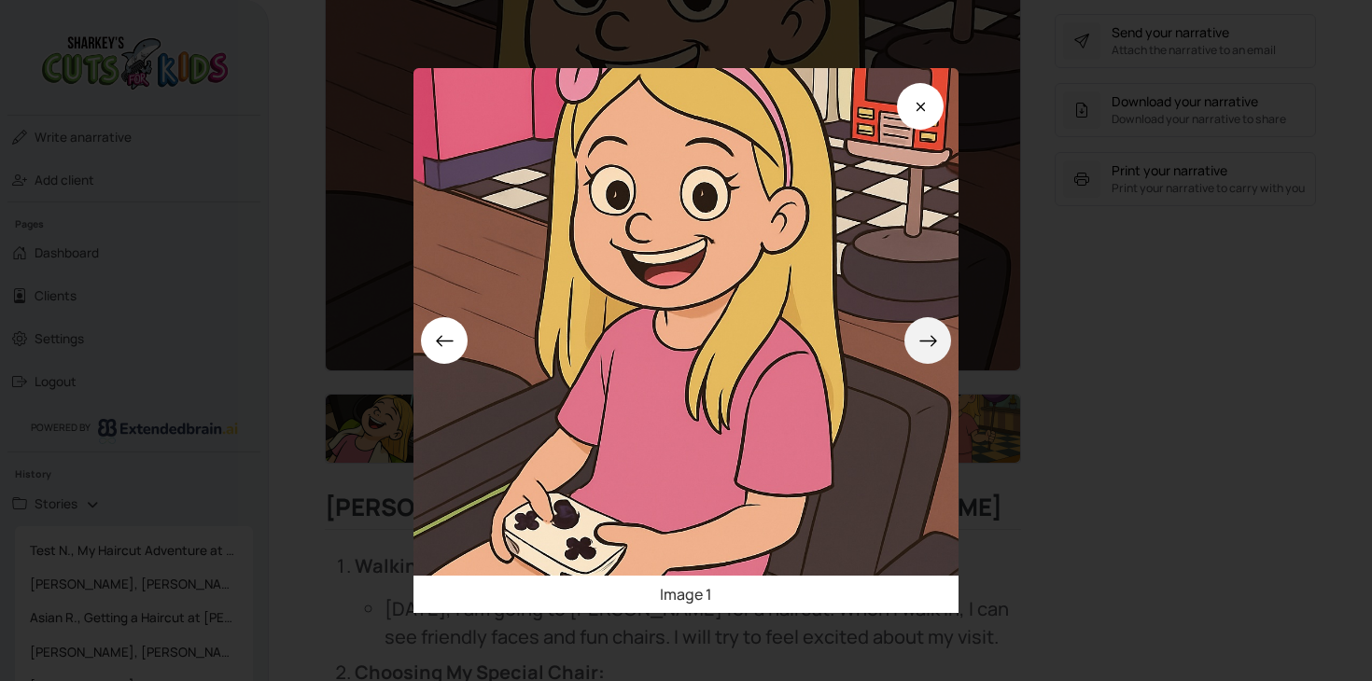
click at [941, 356] on button at bounding box center [927, 340] width 47 height 47
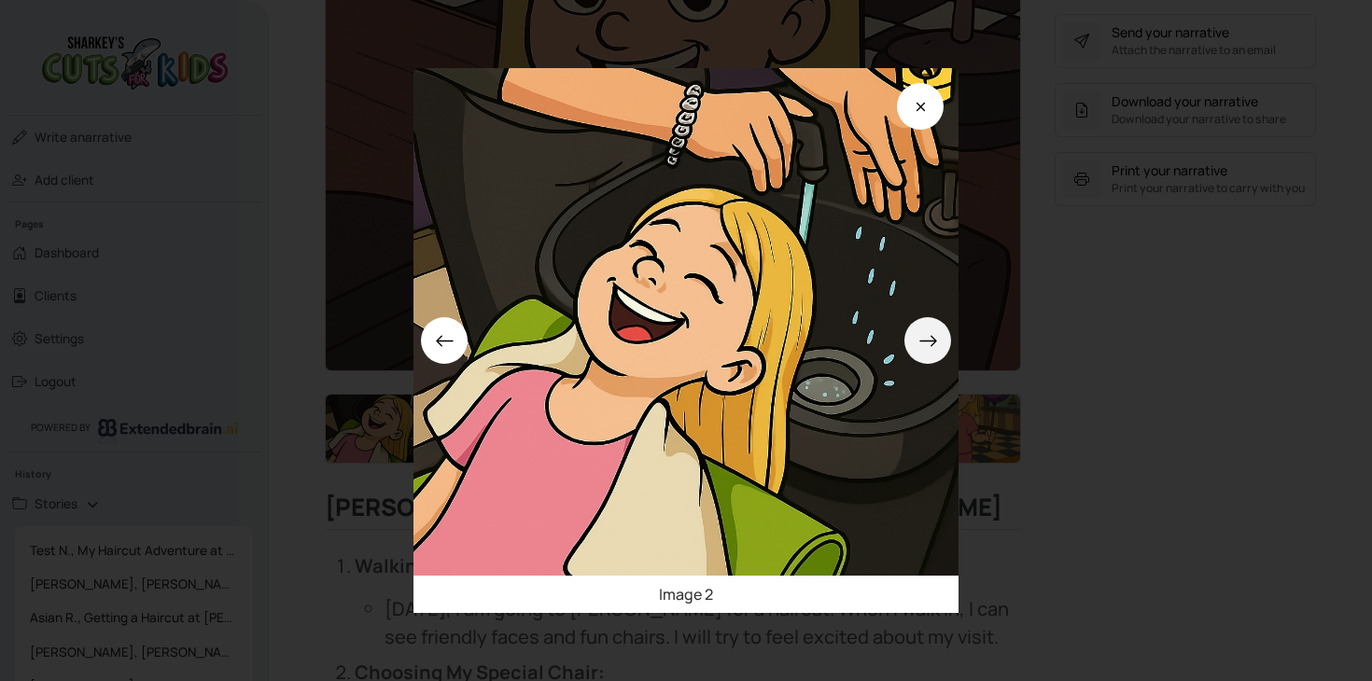
click at [926, 346] on icon at bounding box center [928, 341] width 20 height 20
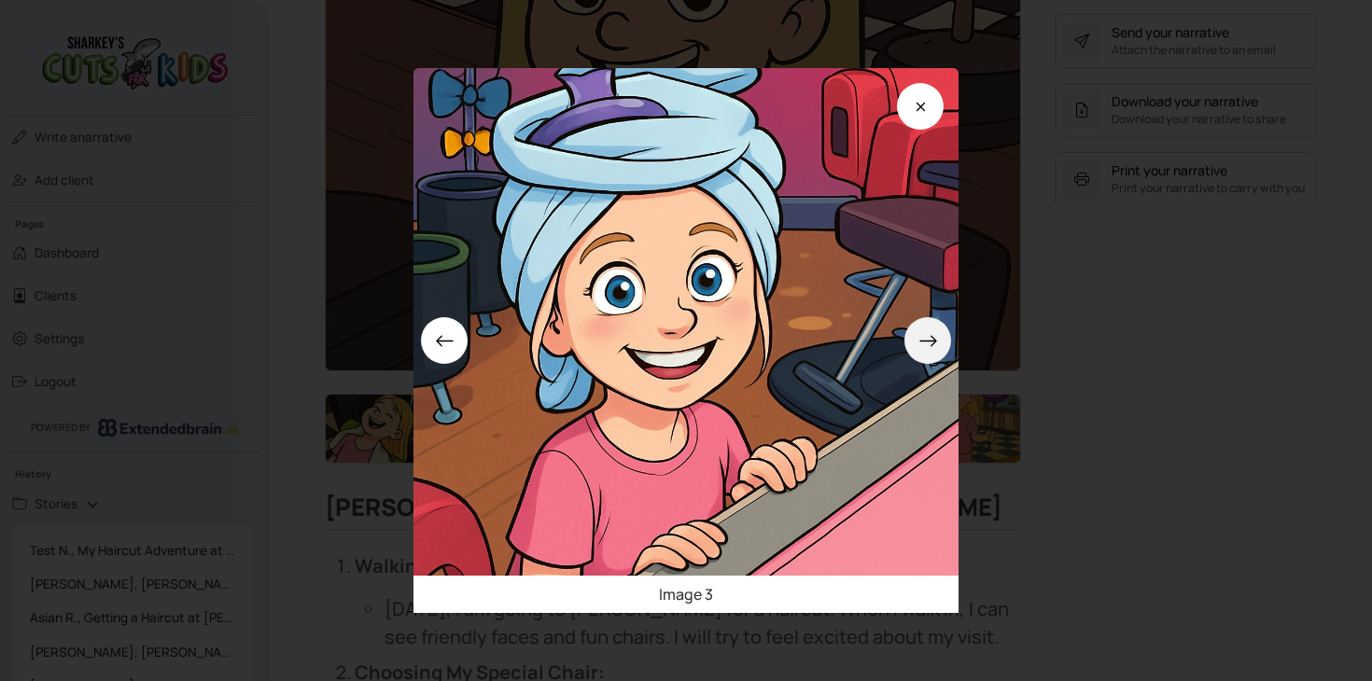
click at [926, 346] on icon at bounding box center [928, 341] width 20 height 20
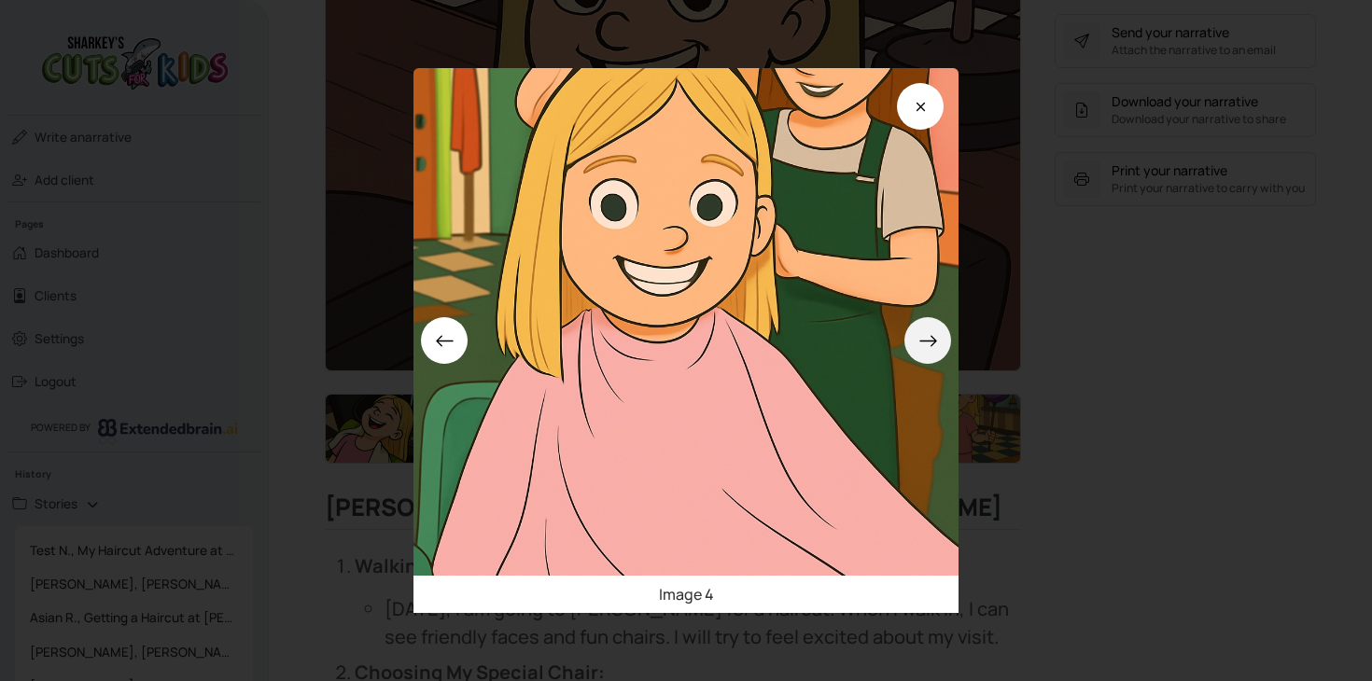
click at [926, 346] on icon at bounding box center [928, 341] width 20 height 20
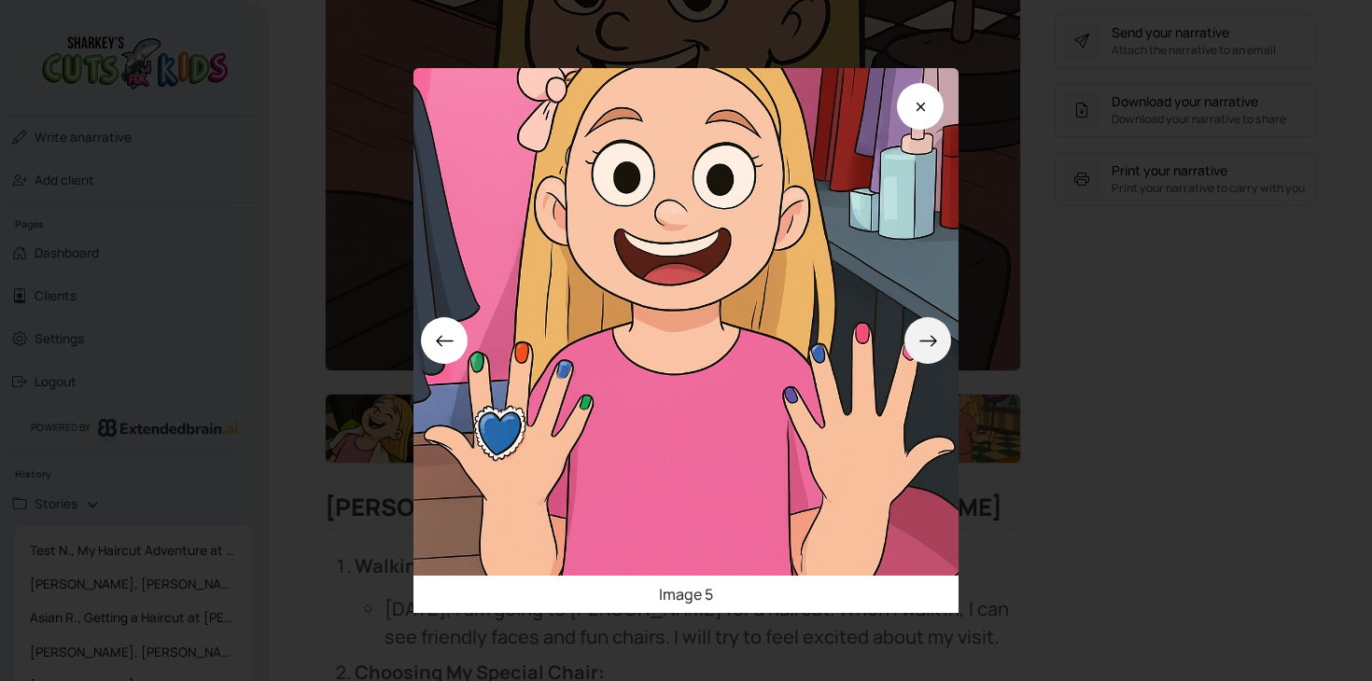
click at [926, 346] on icon at bounding box center [928, 341] width 20 height 20
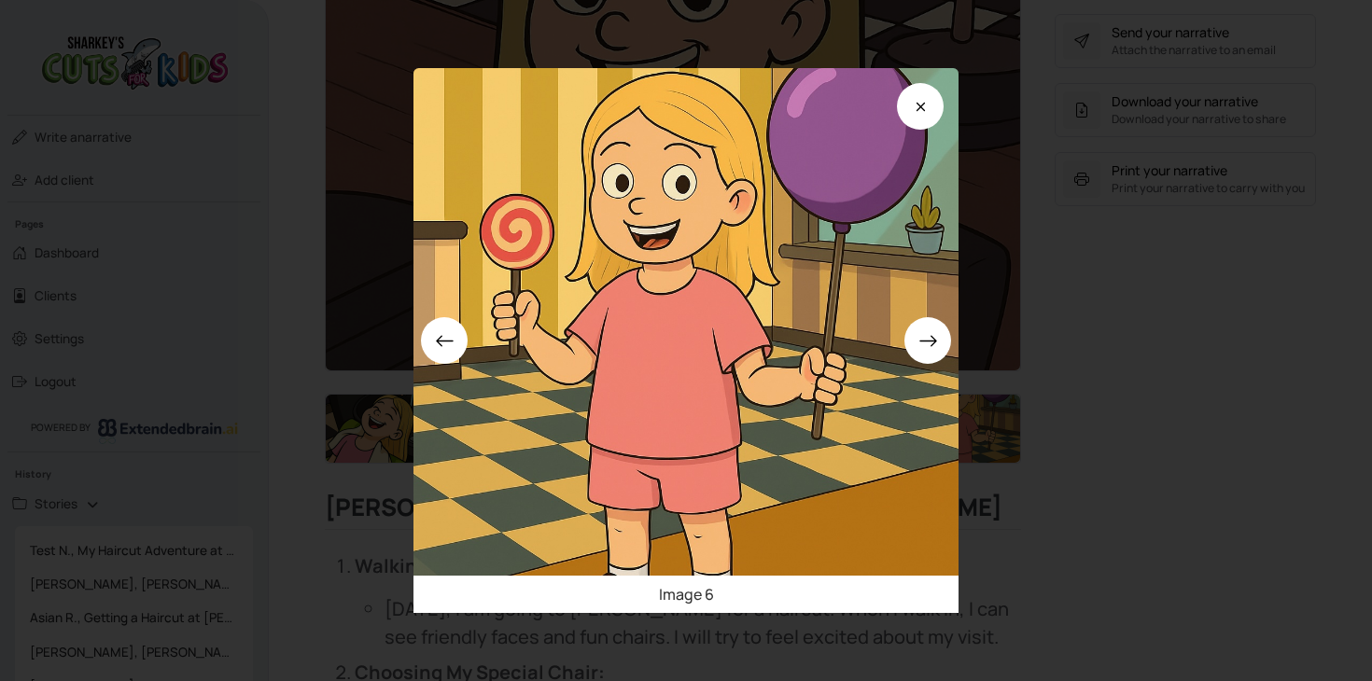
click at [1063, 353] on div "Image 6" at bounding box center [686, 340] width 1372 height 681
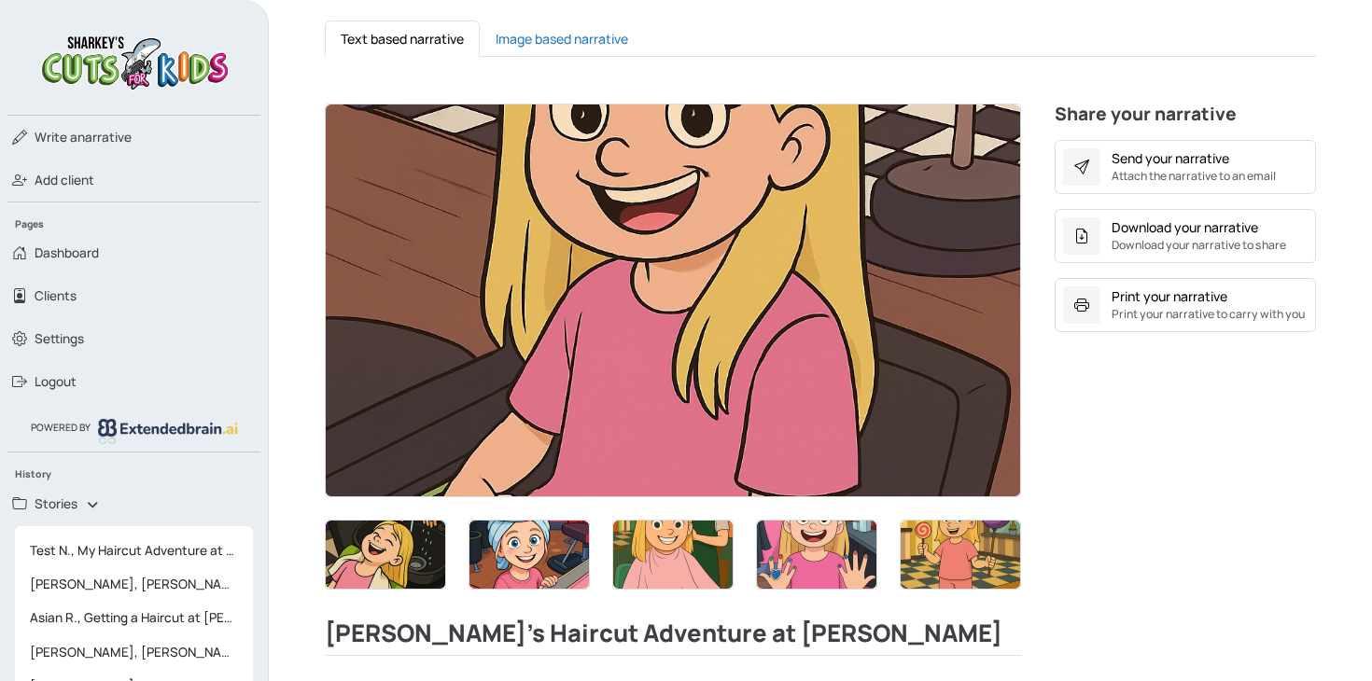
scroll to position [0, 0]
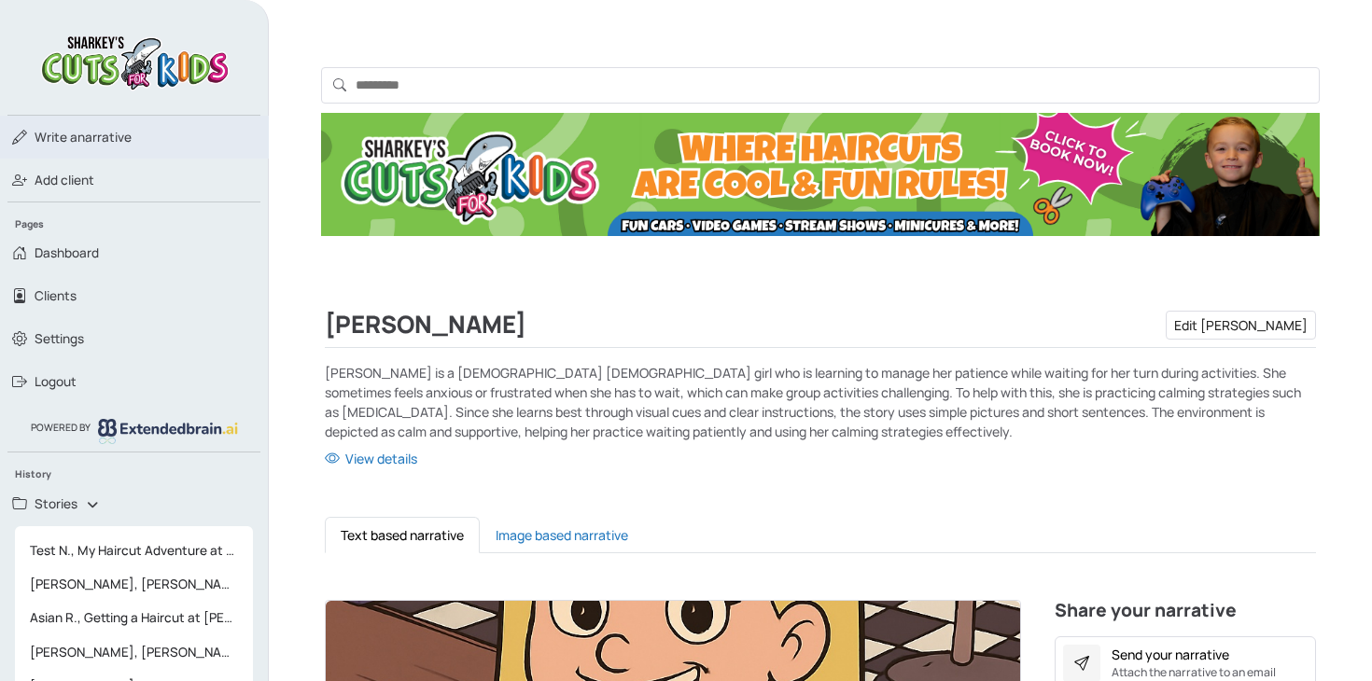
click at [92, 142] on span "Write a narrative" at bounding box center [83, 137] width 97 height 19
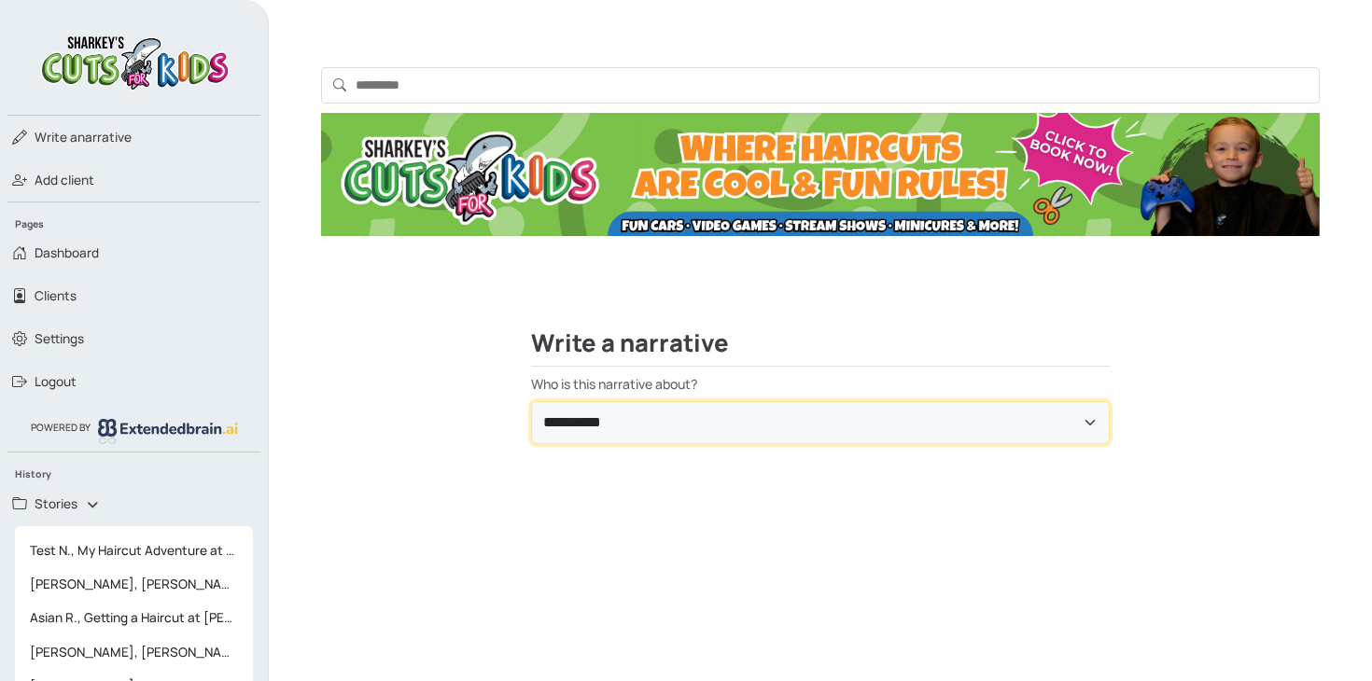
click at [750, 416] on select "**********" at bounding box center [820, 422] width 579 height 43
select select "**********"
click at [531, 401] on select "**********" at bounding box center [820, 422] width 579 height 43
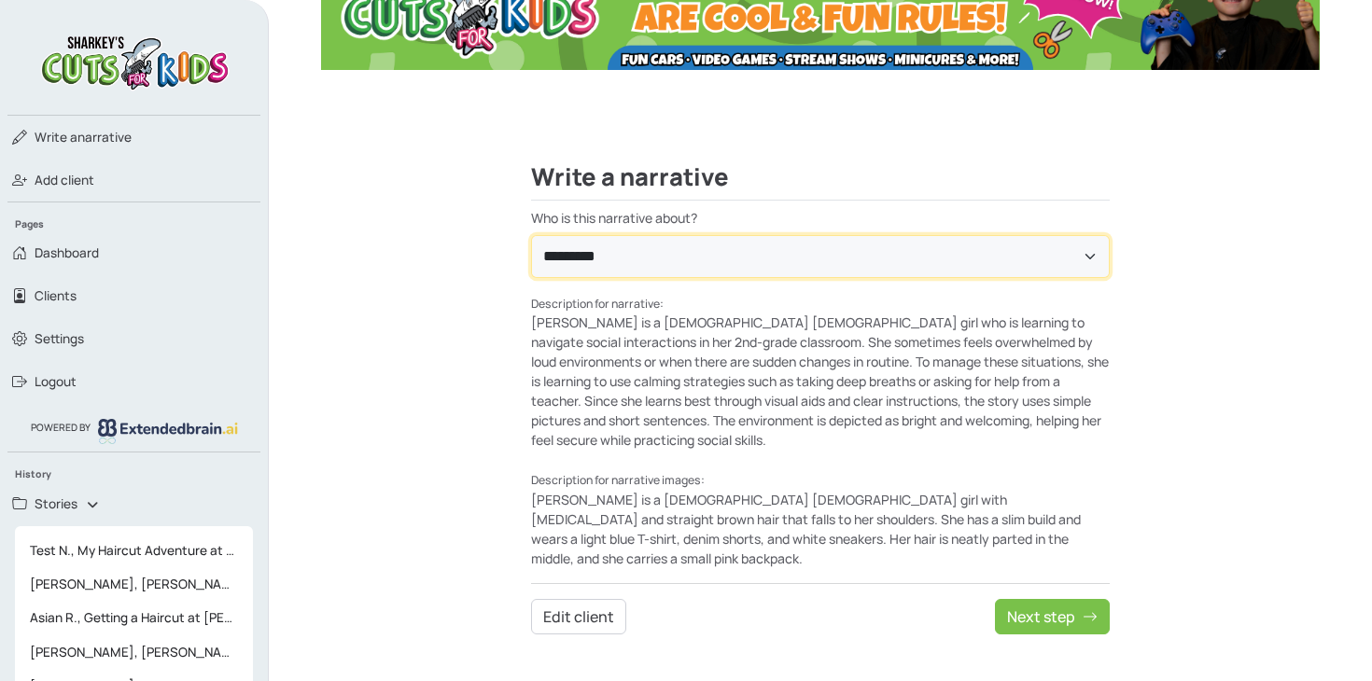
scroll to position [223, 0]
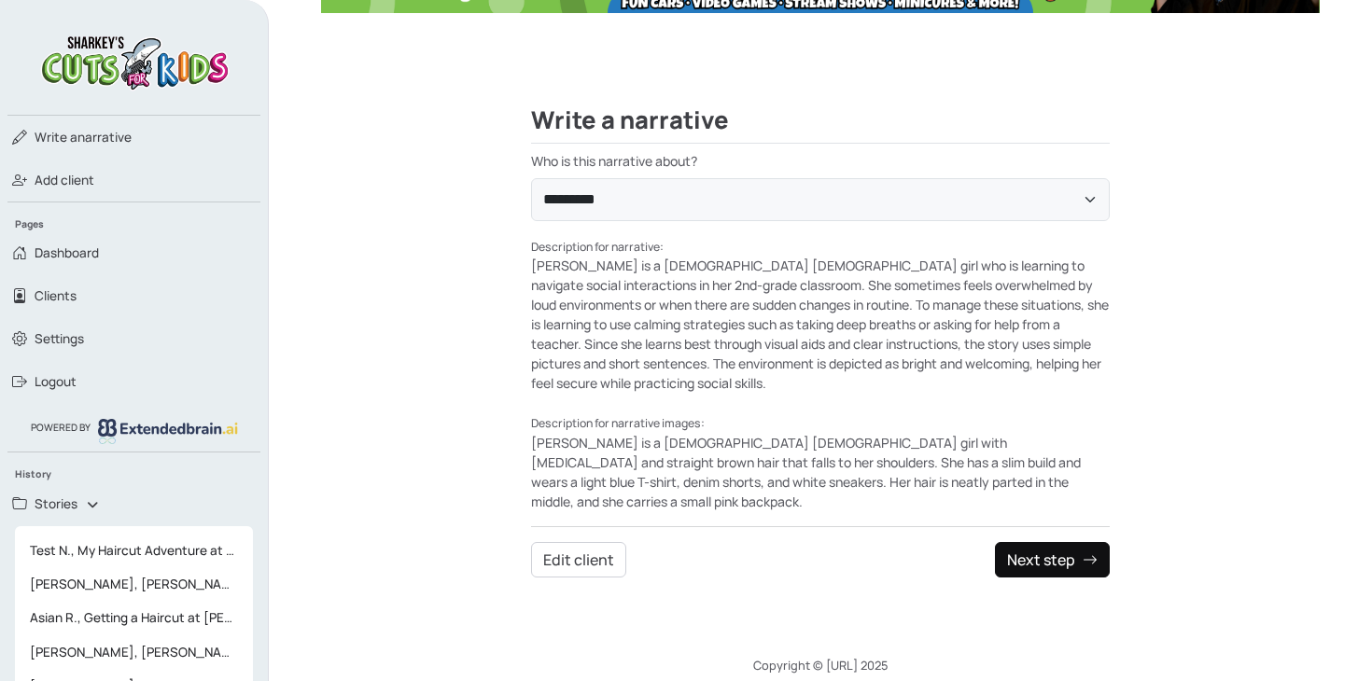
click at [1076, 546] on button "Next step" at bounding box center [1052, 559] width 115 height 35
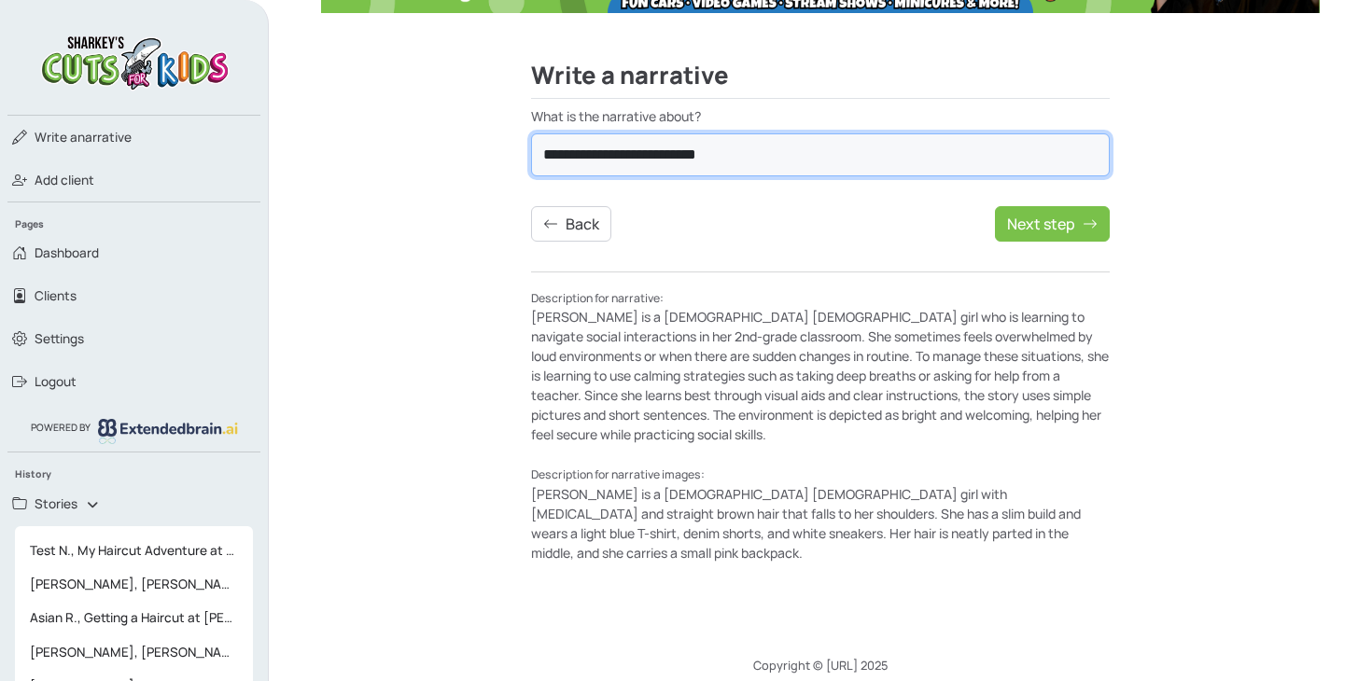
click at [615, 145] on select "**********" at bounding box center [820, 154] width 579 height 43
click at [531, 133] on select "**********" at bounding box center [820, 154] width 579 height 43
click at [657, 170] on select "**********" at bounding box center [820, 154] width 579 height 43
select select "**********"
click at [531, 133] on select "**********" at bounding box center [820, 154] width 579 height 43
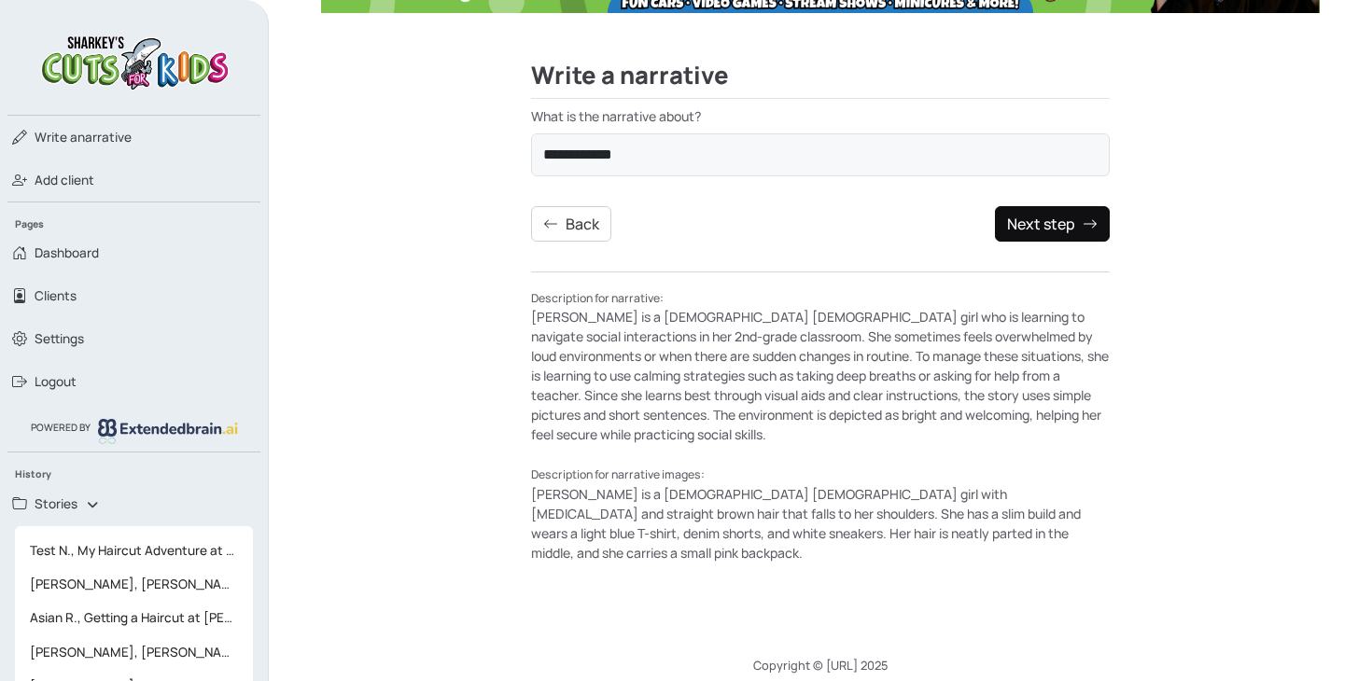
click at [1041, 209] on button "Next step" at bounding box center [1052, 223] width 115 height 35
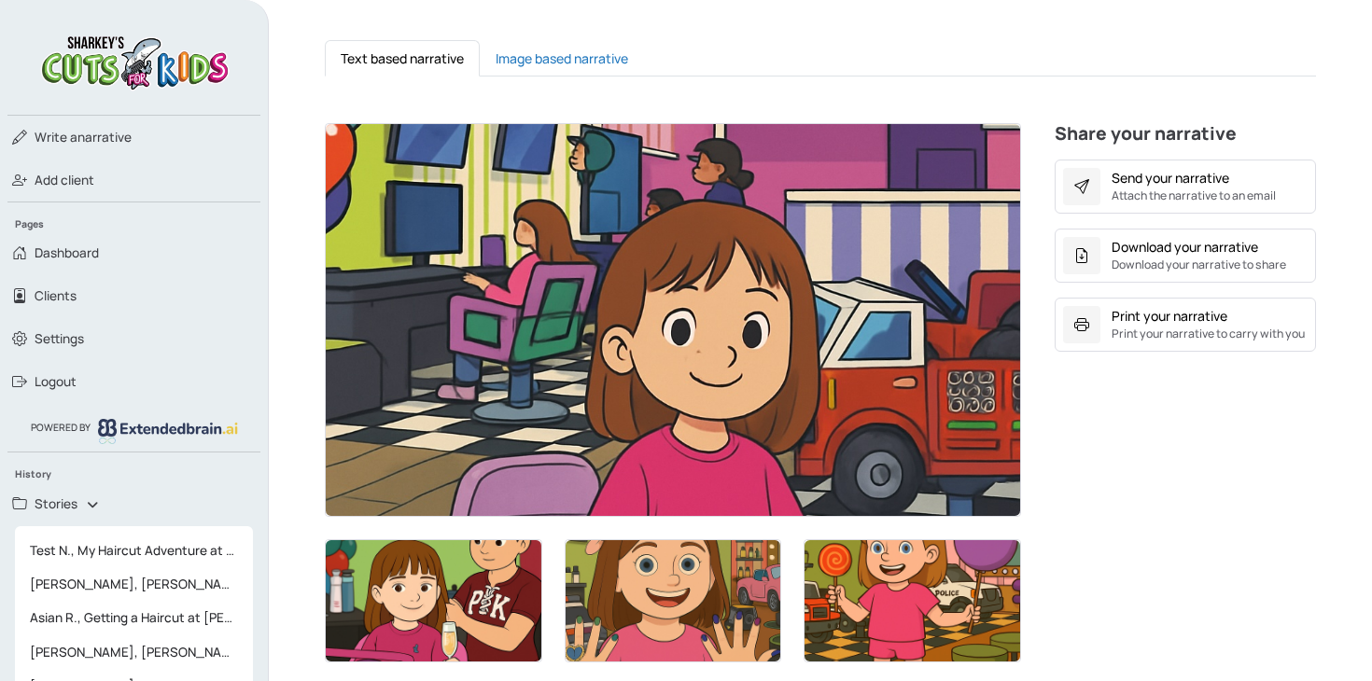
scroll to position [461, 0]
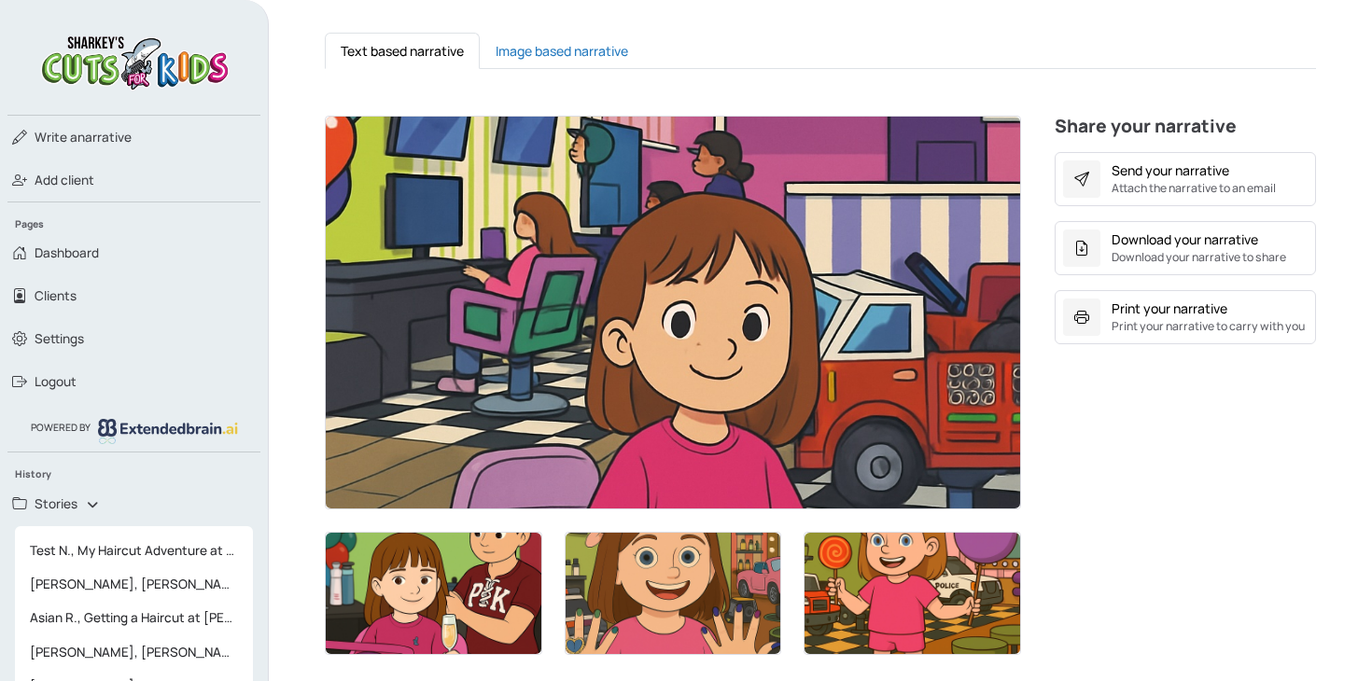
click at [832, 404] on img at bounding box center [673, 313] width 694 height 392
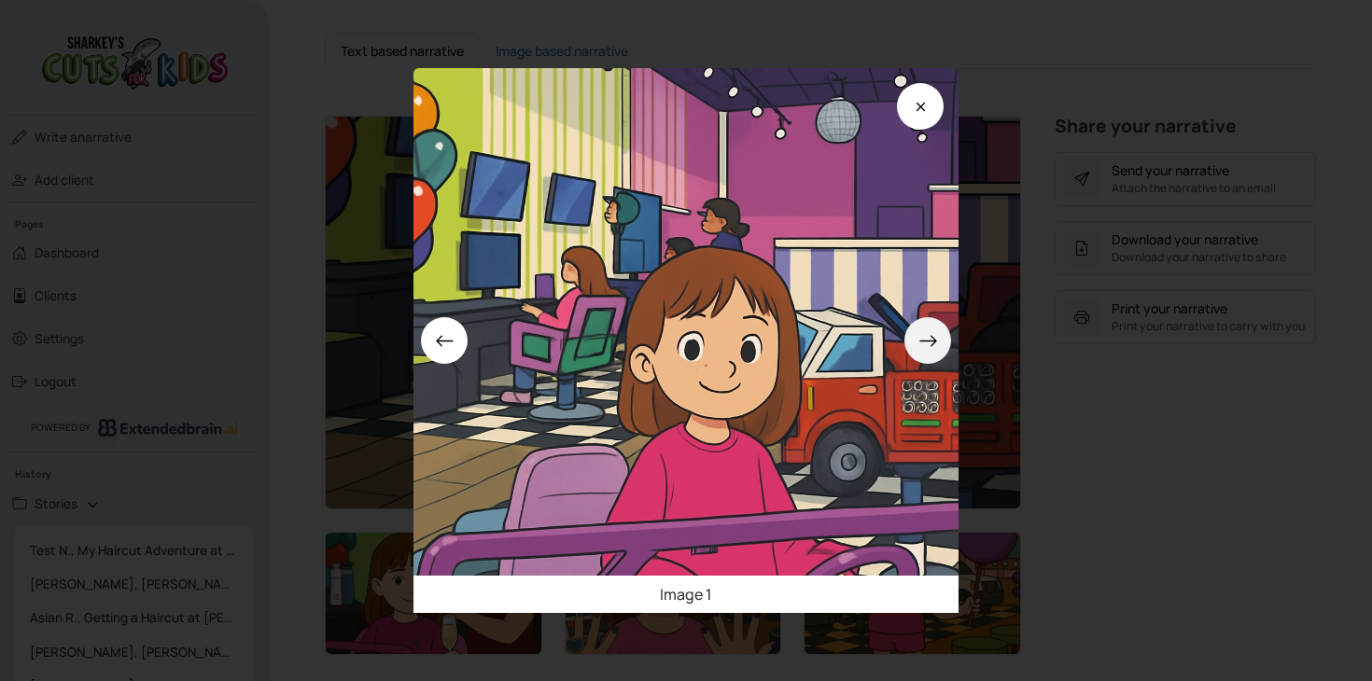
click at [932, 342] on icon at bounding box center [927, 341] width 17 height 11
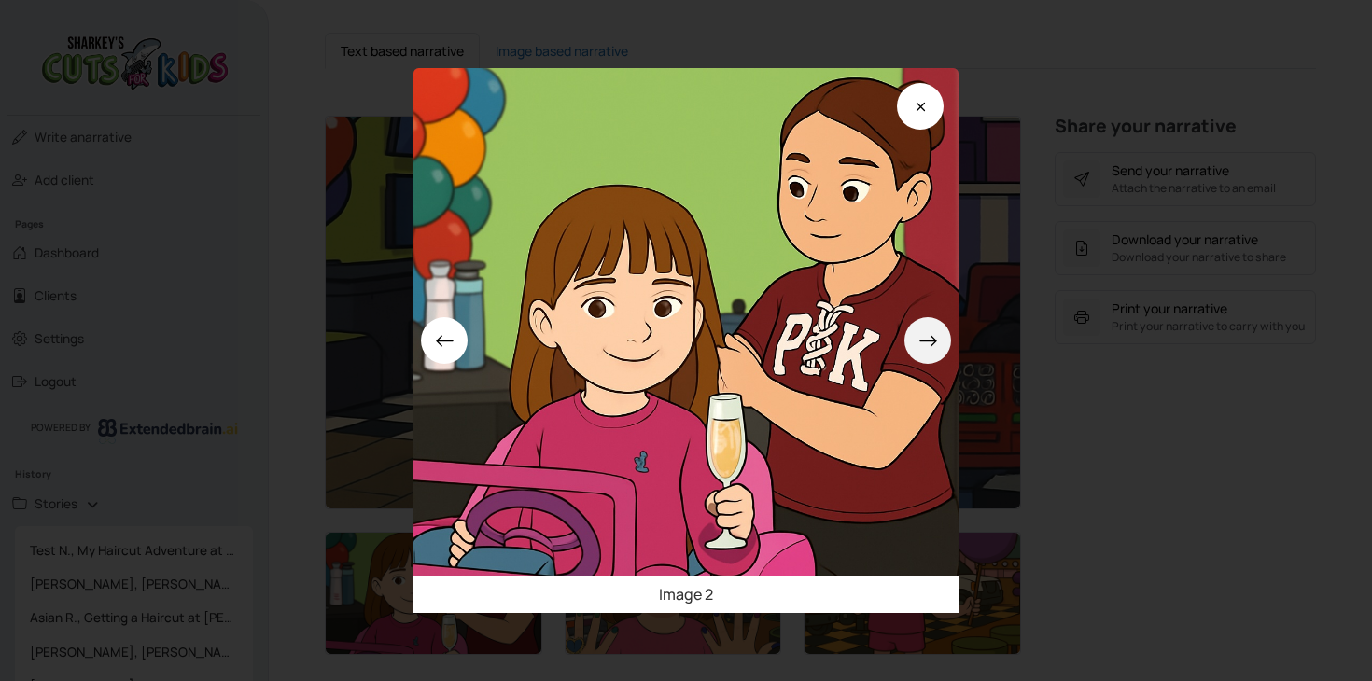
click at [933, 342] on icon at bounding box center [927, 341] width 17 height 11
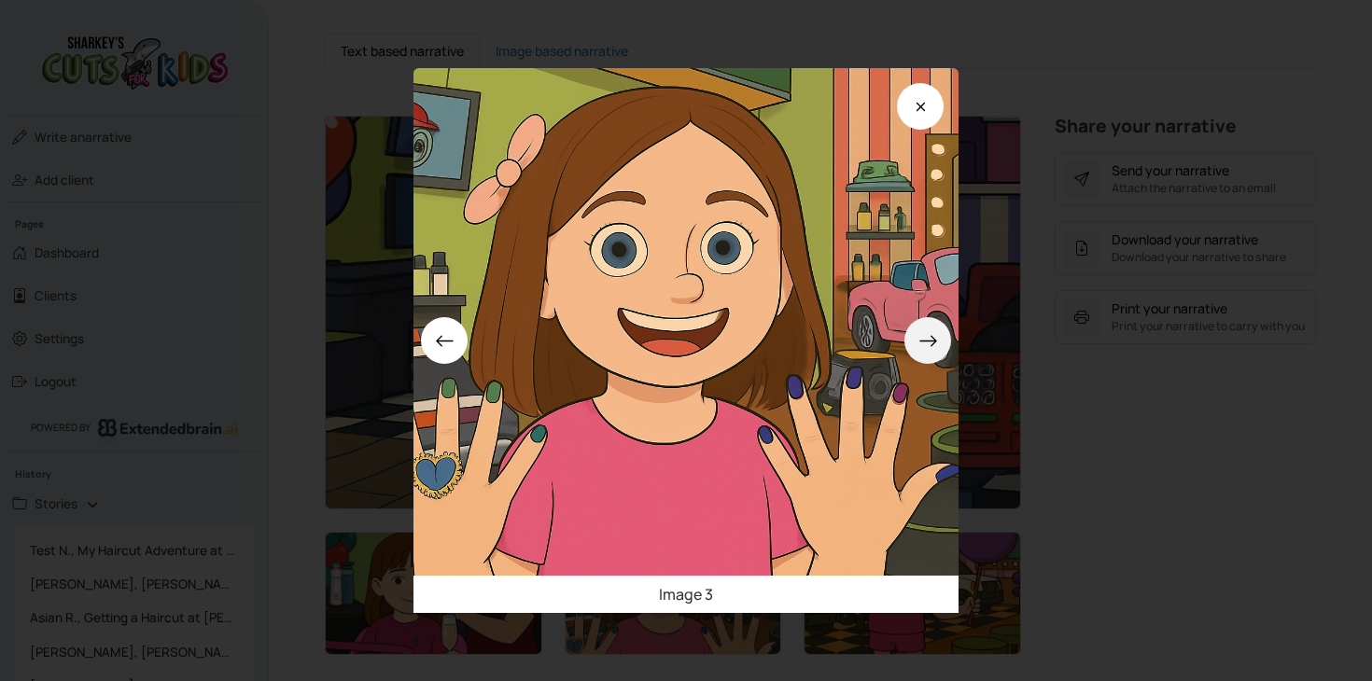
click at [933, 342] on icon at bounding box center [927, 341] width 17 height 11
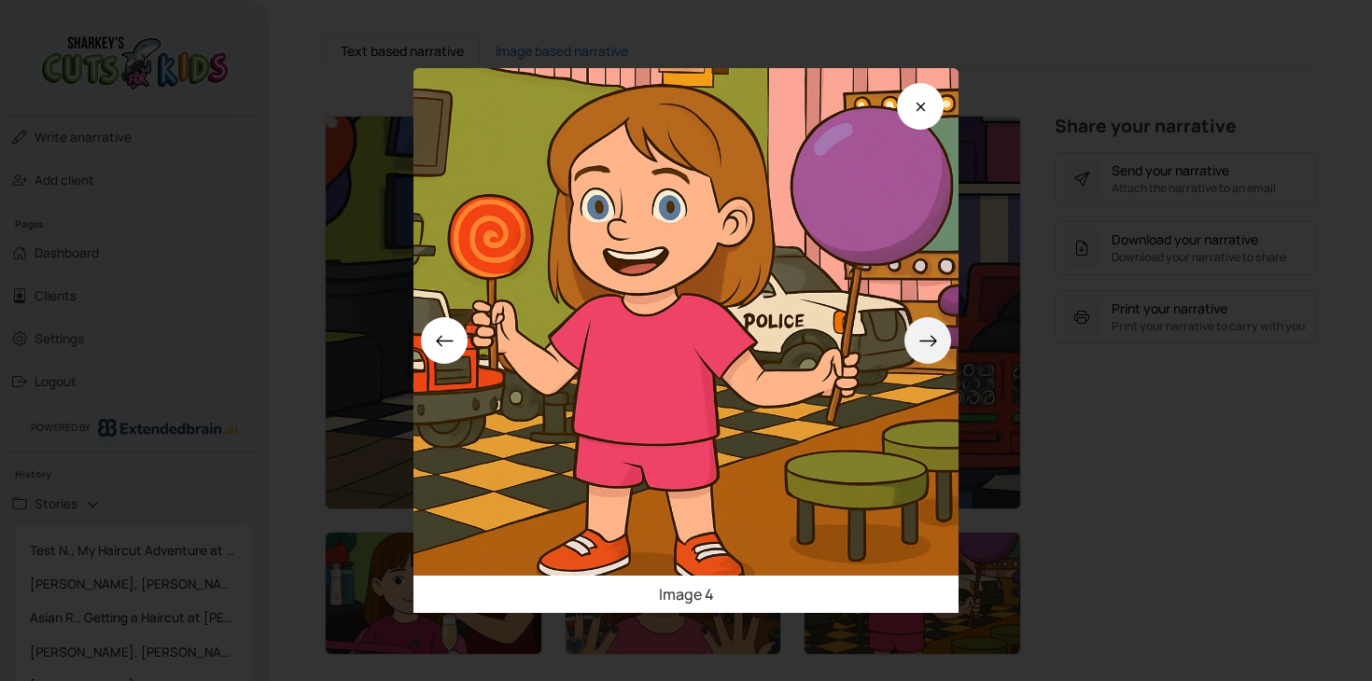
click at [933, 342] on icon at bounding box center [927, 341] width 17 height 11
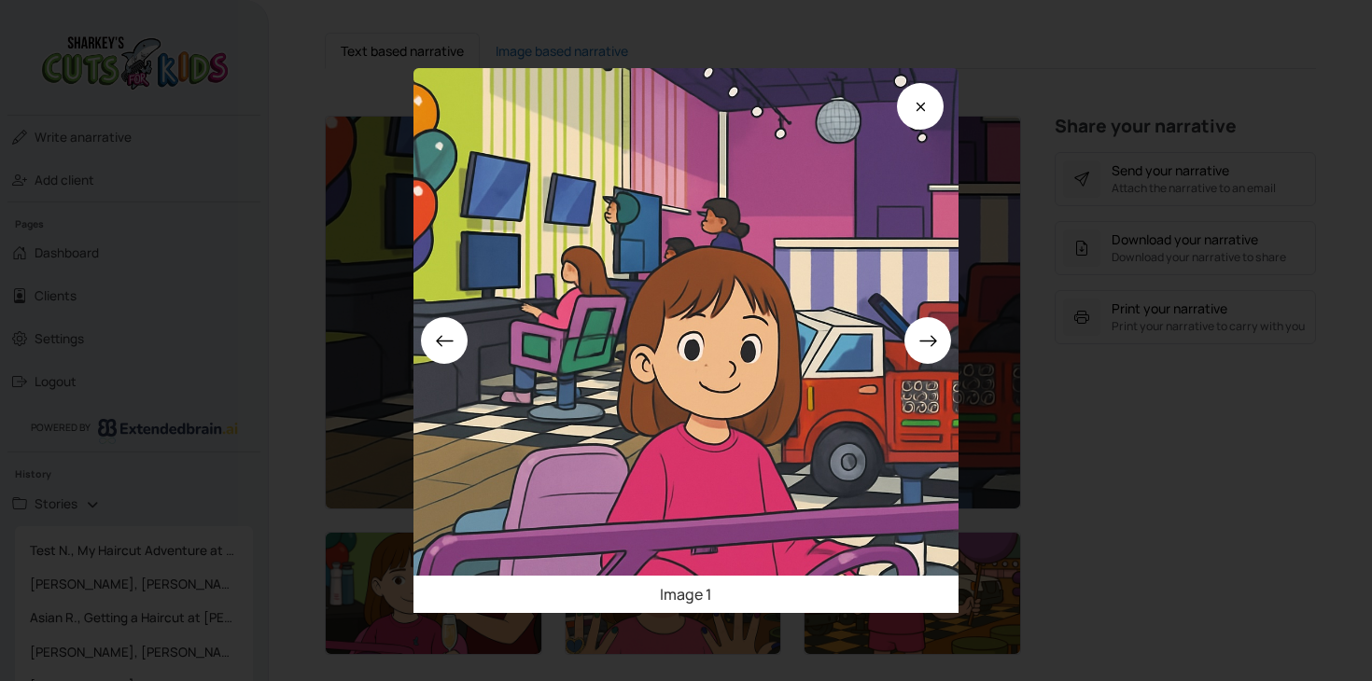
click at [1137, 542] on div "Image 1" at bounding box center [686, 340] width 1372 height 681
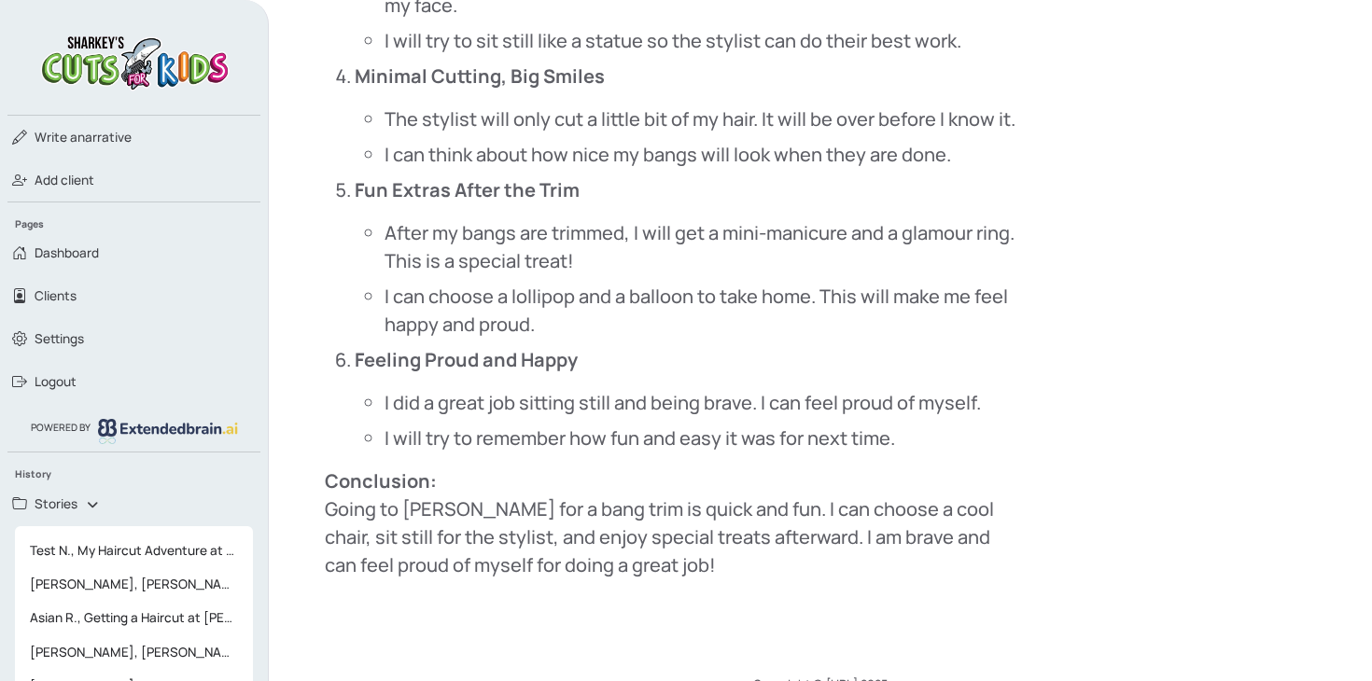
scroll to position [1636, 0]
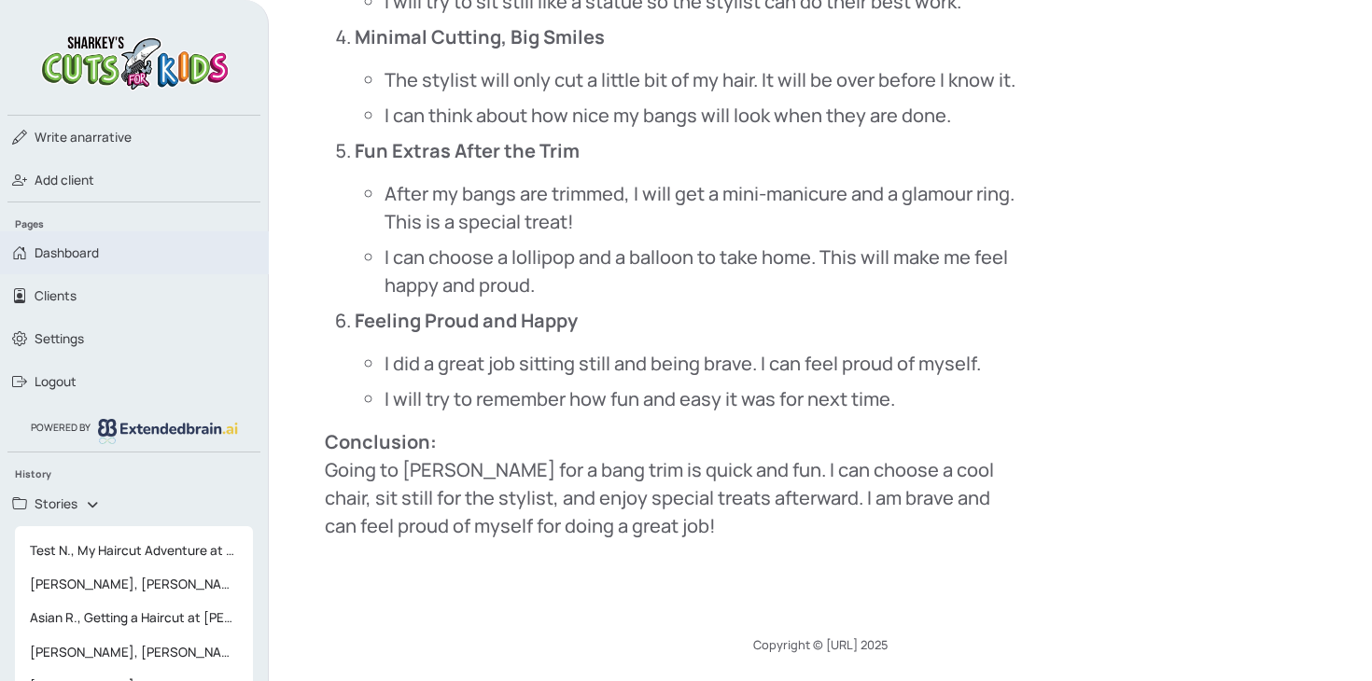
click at [86, 255] on span "Dashboard" at bounding box center [67, 253] width 64 height 19
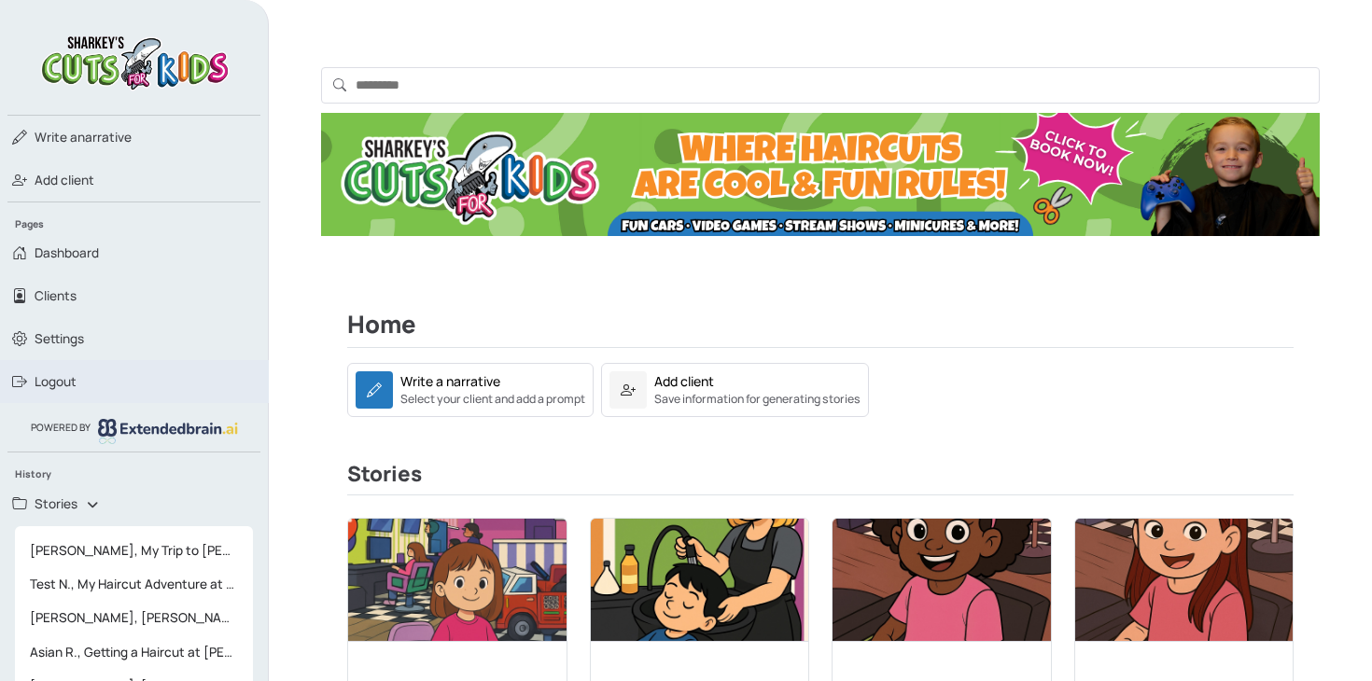
click at [47, 386] on span "Logout" at bounding box center [56, 381] width 42 height 19
